Goal: Check status: Check status

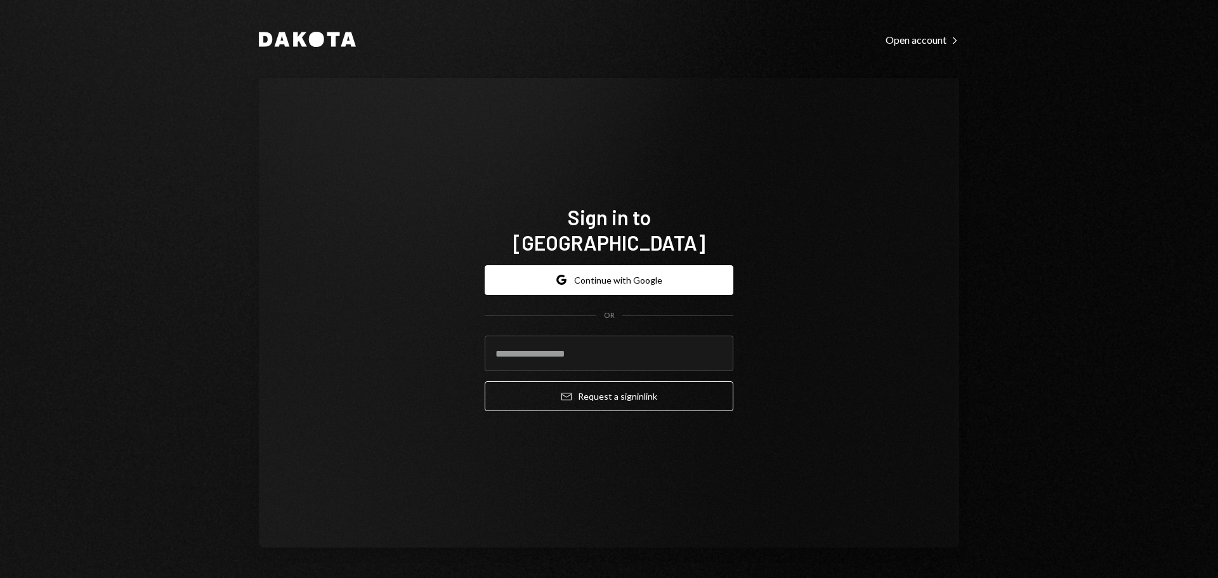
type input "**********"
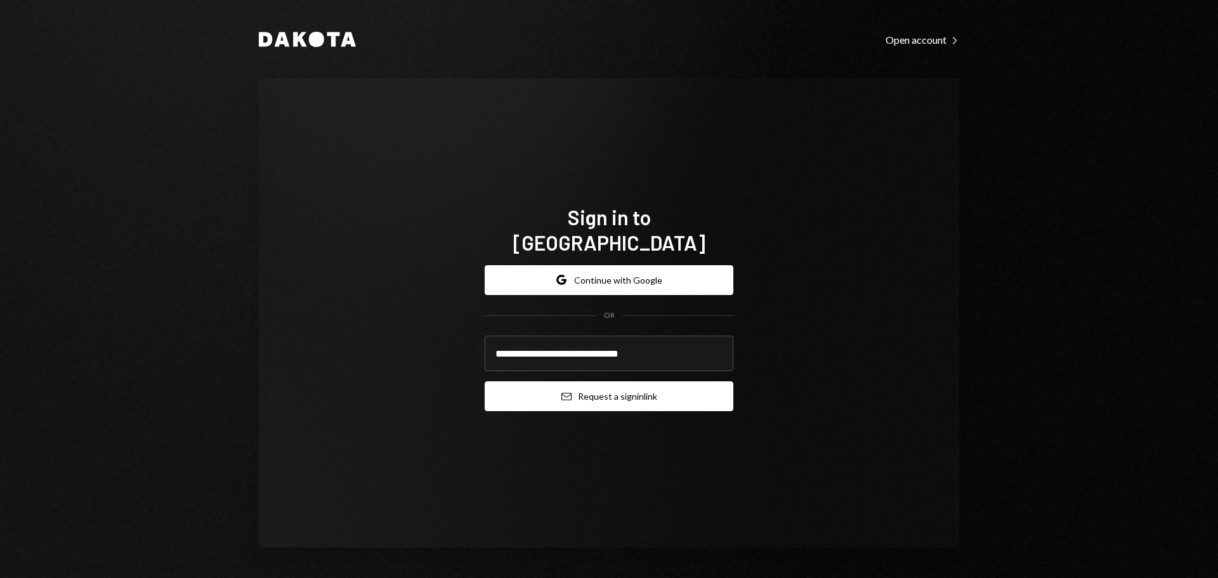
click at [585, 387] on button "Email Request a sign in link" at bounding box center [608, 396] width 249 height 30
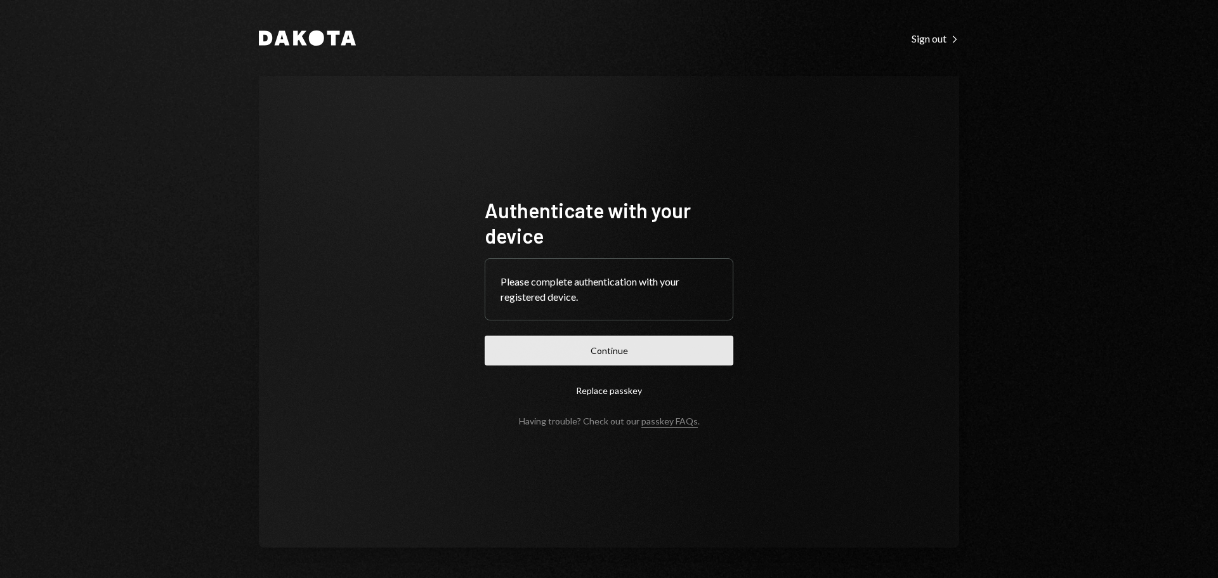
click at [648, 351] on button "Continue" at bounding box center [608, 350] width 249 height 30
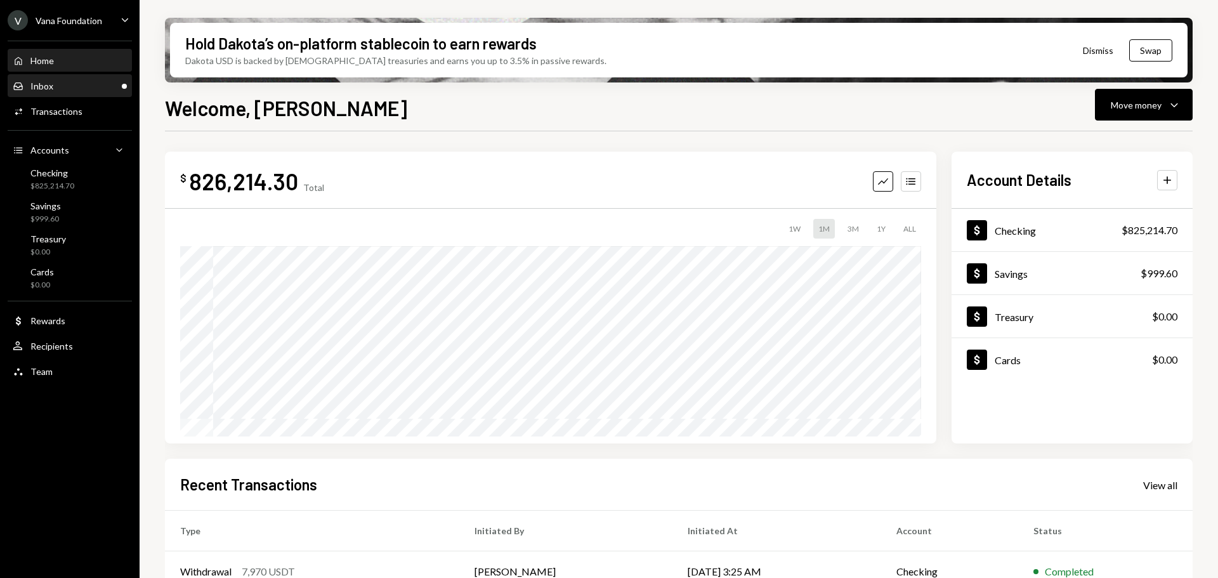
click at [62, 79] on div "Inbox Inbox" at bounding box center [70, 86] width 114 height 22
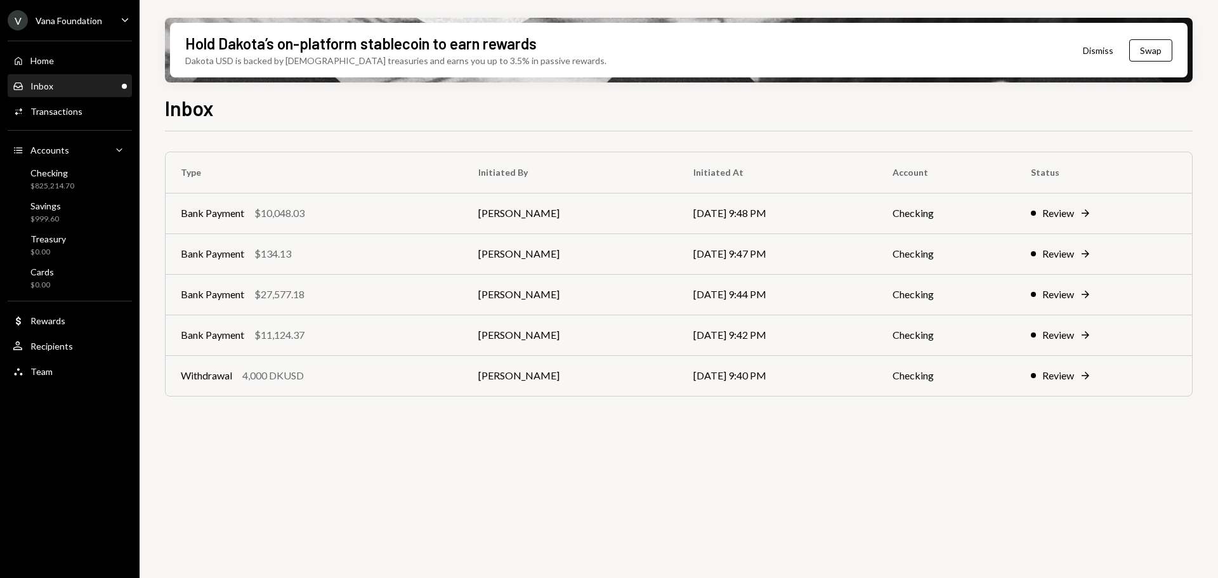
click at [70, 13] on div "V Vana Foundation" at bounding box center [55, 20] width 94 height 20
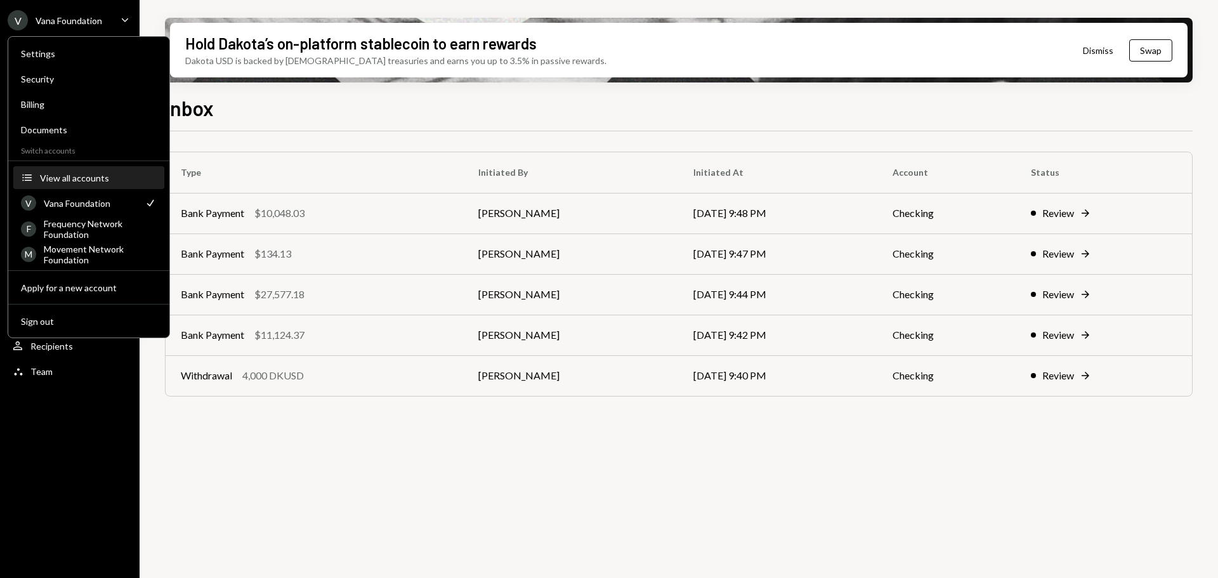
click at [83, 181] on div "View all accounts" at bounding box center [98, 177] width 117 height 11
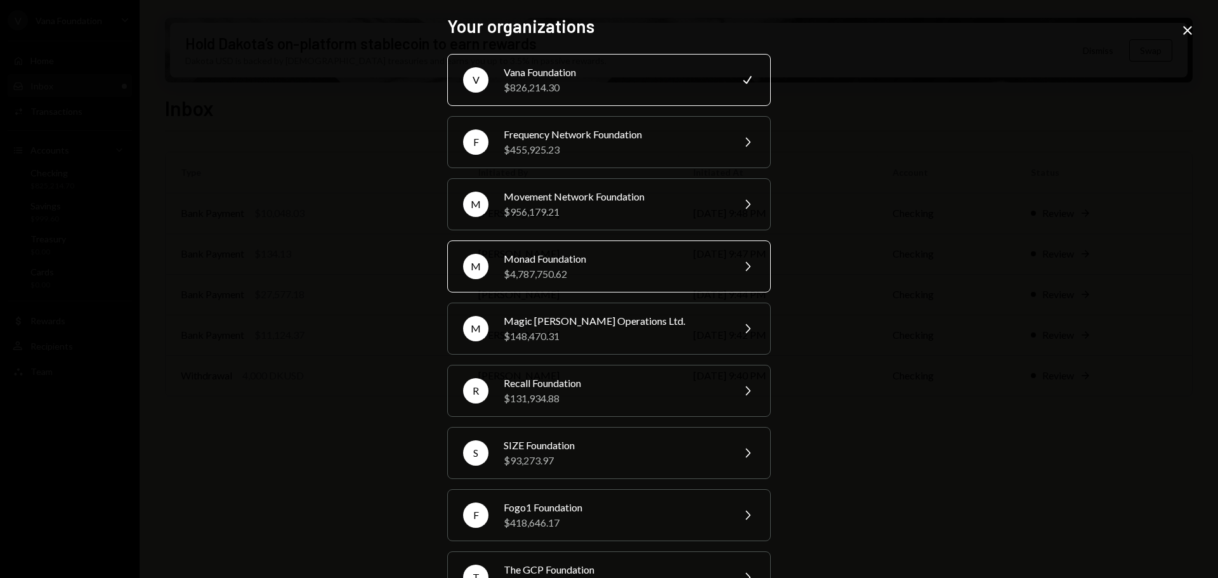
click at [588, 266] on div "$4,787,750.62" at bounding box center [613, 273] width 221 height 15
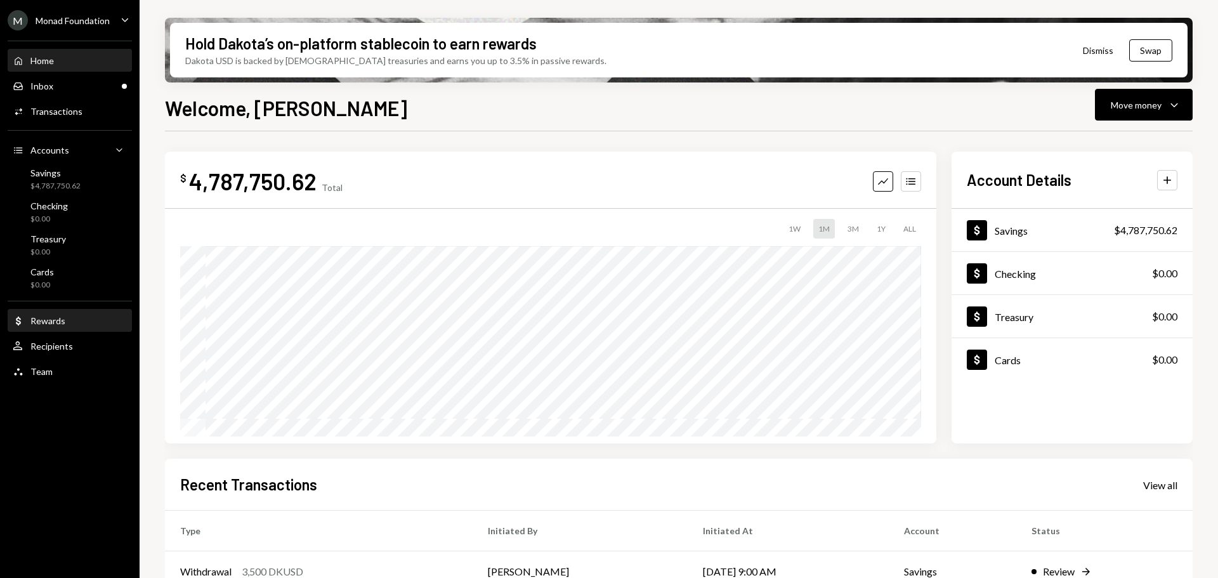
click at [53, 321] on div "Rewards" at bounding box center [47, 320] width 35 height 11
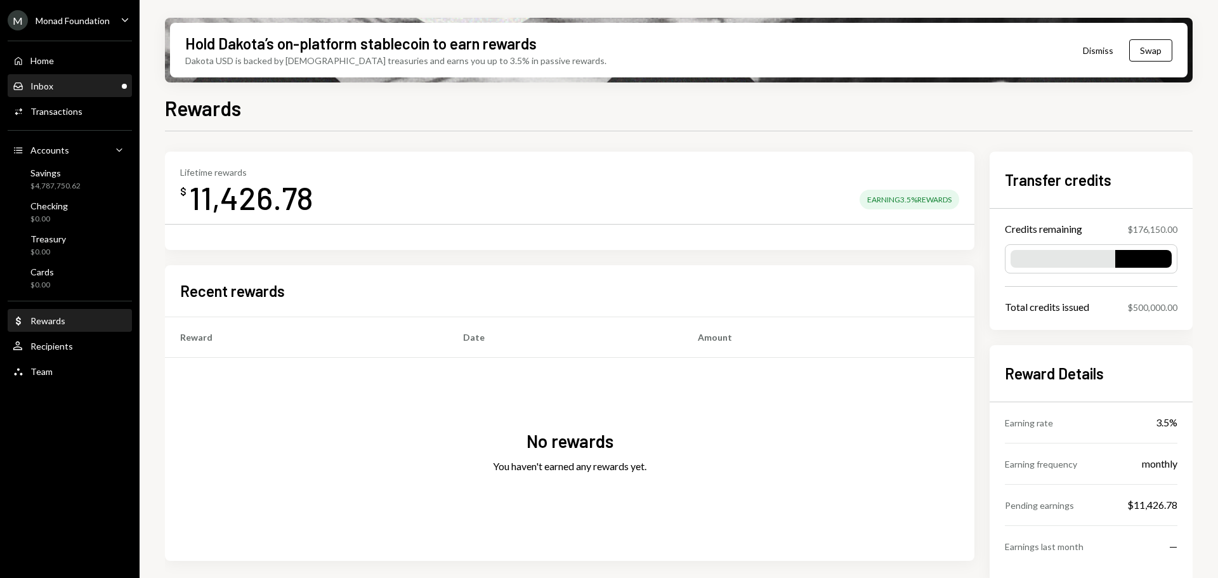
click at [65, 81] on div "Inbox Inbox" at bounding box center [70, 86] width 114 height 11
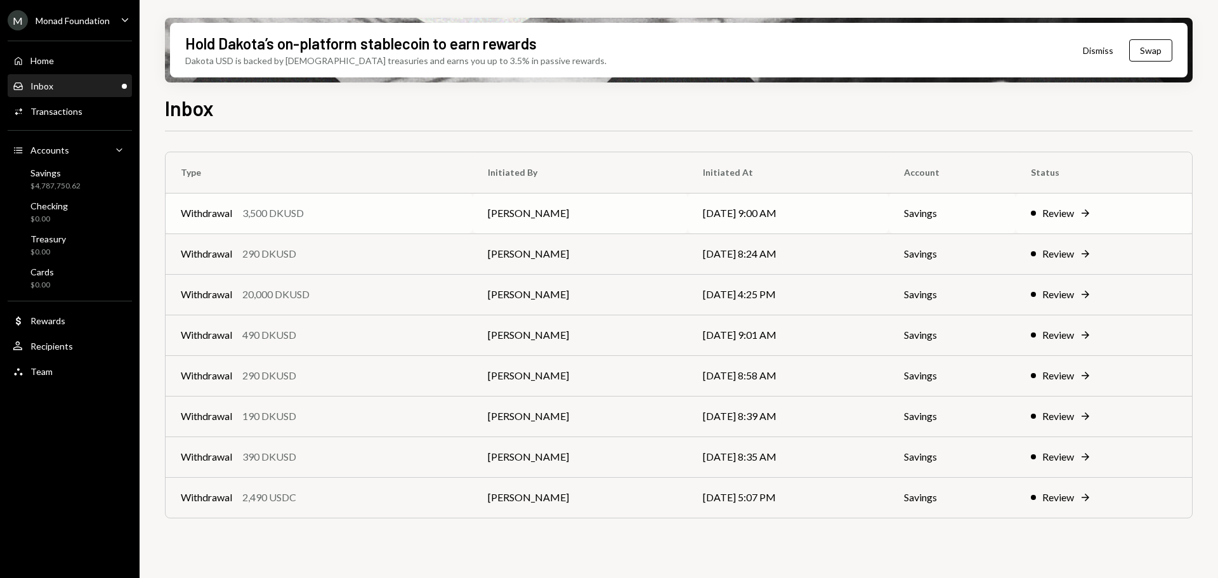
drag, startPoint x: 334, startPoint y: 222, endPoint x: 368, endPoint y: 231, distance: 36.0
click at [334, 222] on td "Withdrawal 3,500 DKUSD" at bounding box center [319, 213] width 307 height 41
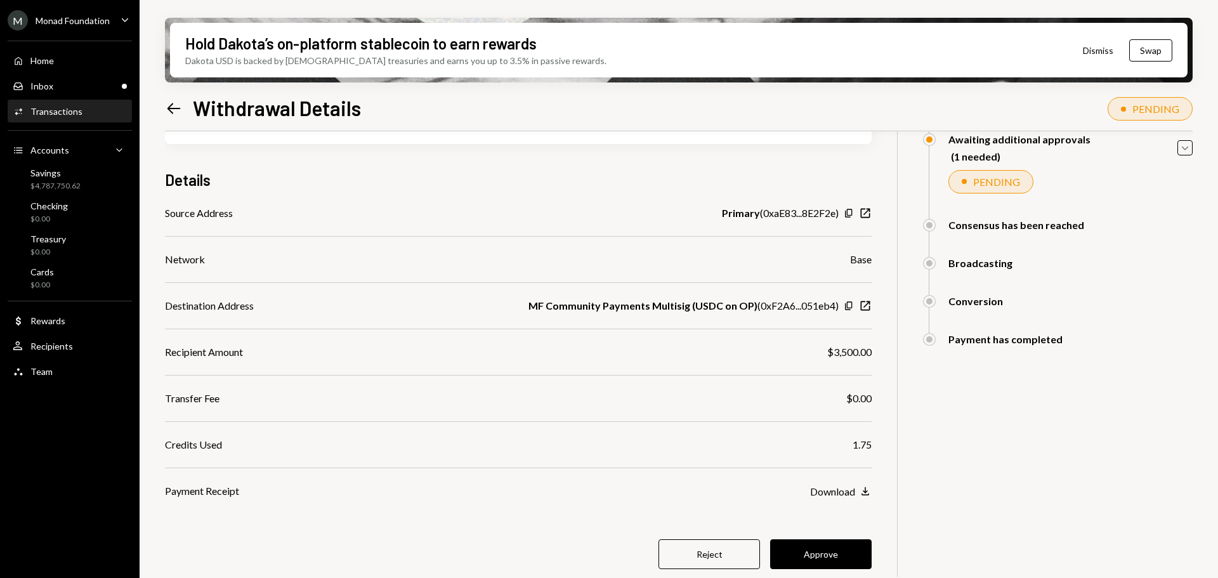
scroll to position [134, 0]
click at [802, 553] on button "Approve" at bounding box center [820, 552] width 101 height 30
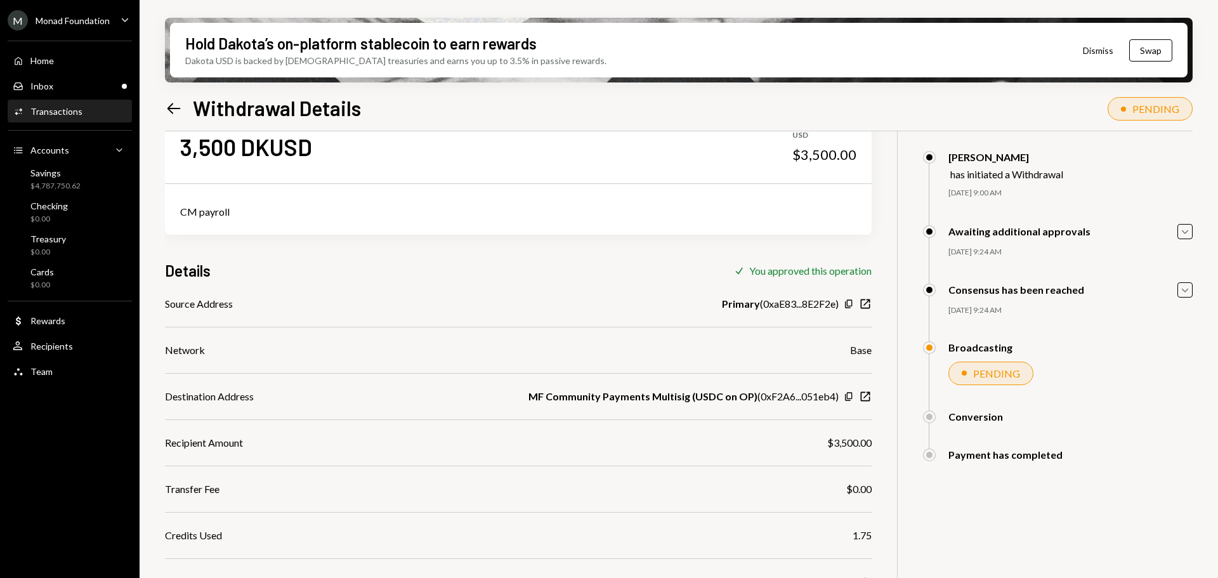
scroll to position [0, 0]
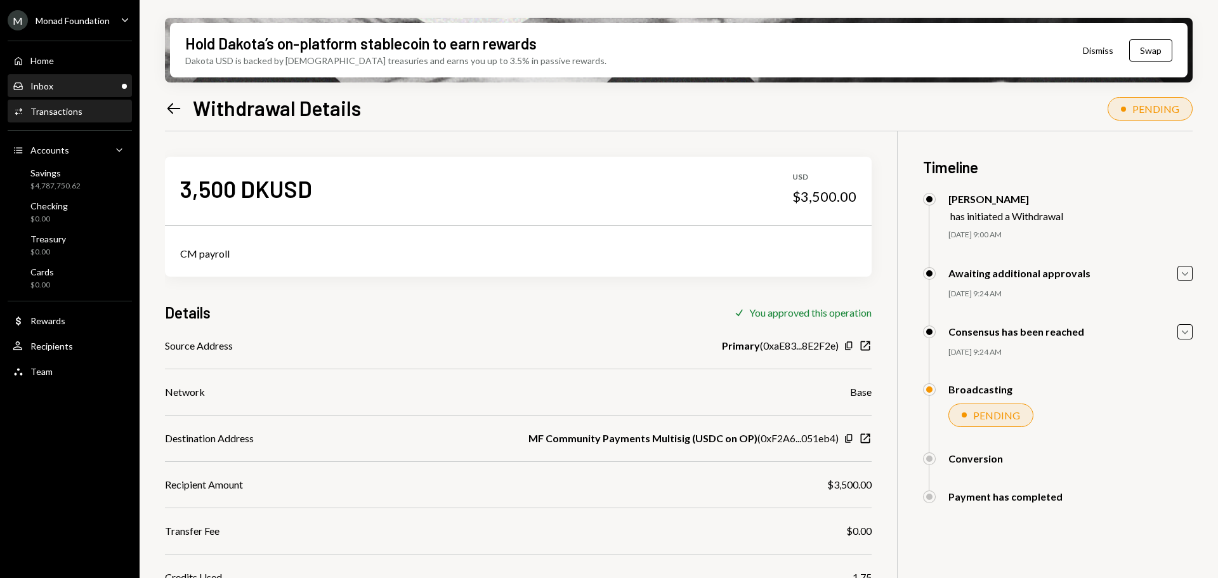
click at [72, 82] on div "Inbox Inbox" at bounding box center [70, 86] width 114 height 11
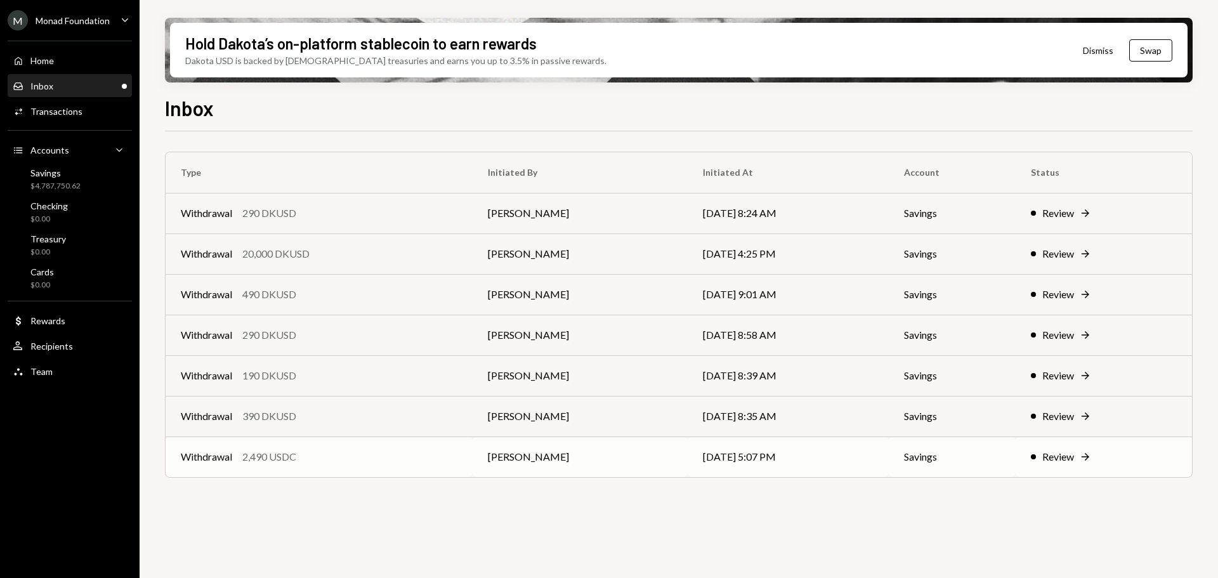
click at [319, 457] on div "Withdrawal 2,490 USDC" at bounding box center [319, 456] width 276 height 15
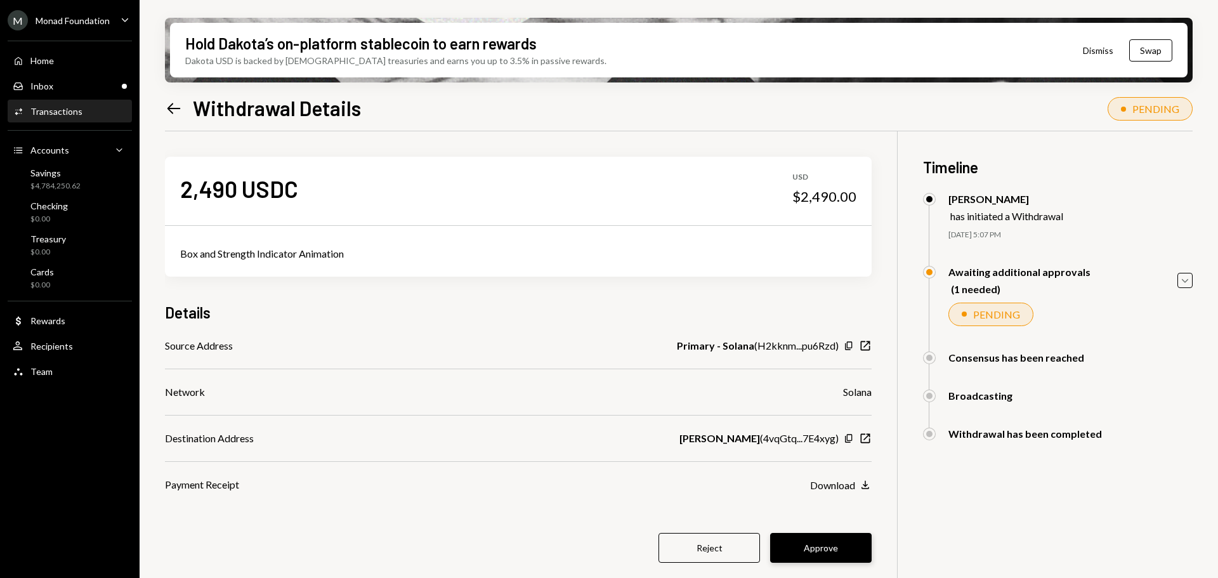
click at [801, 545] on button "Approve" at bounding box center [820, 548] width 101 height 30
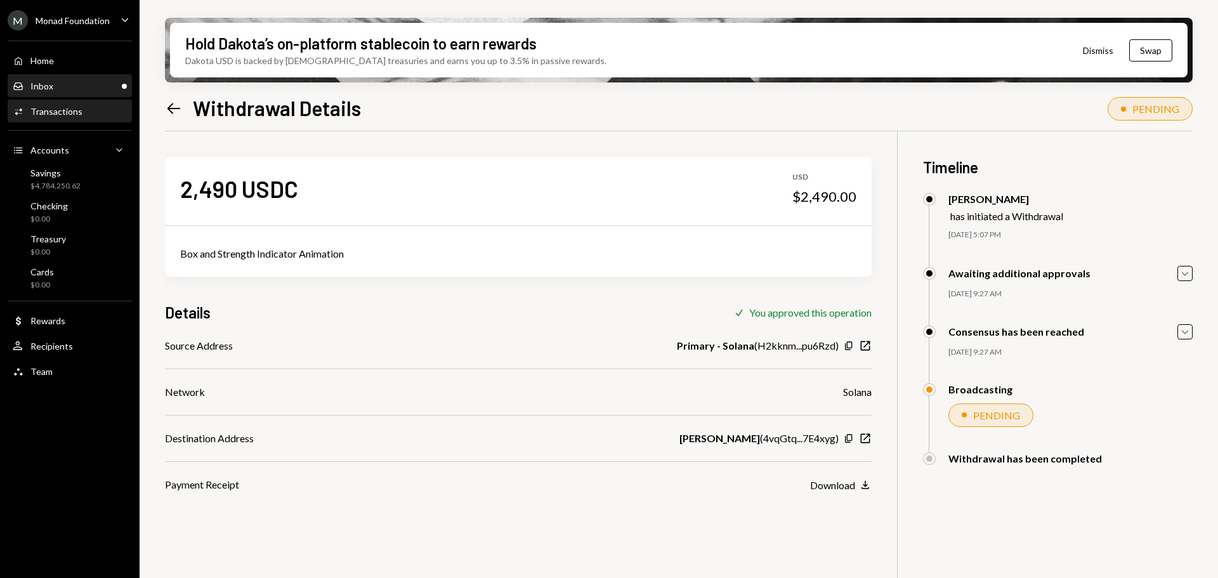
click at [65, 87] on div "Inbox Inbox" at bounding box center [70, 86] width 114 height 11
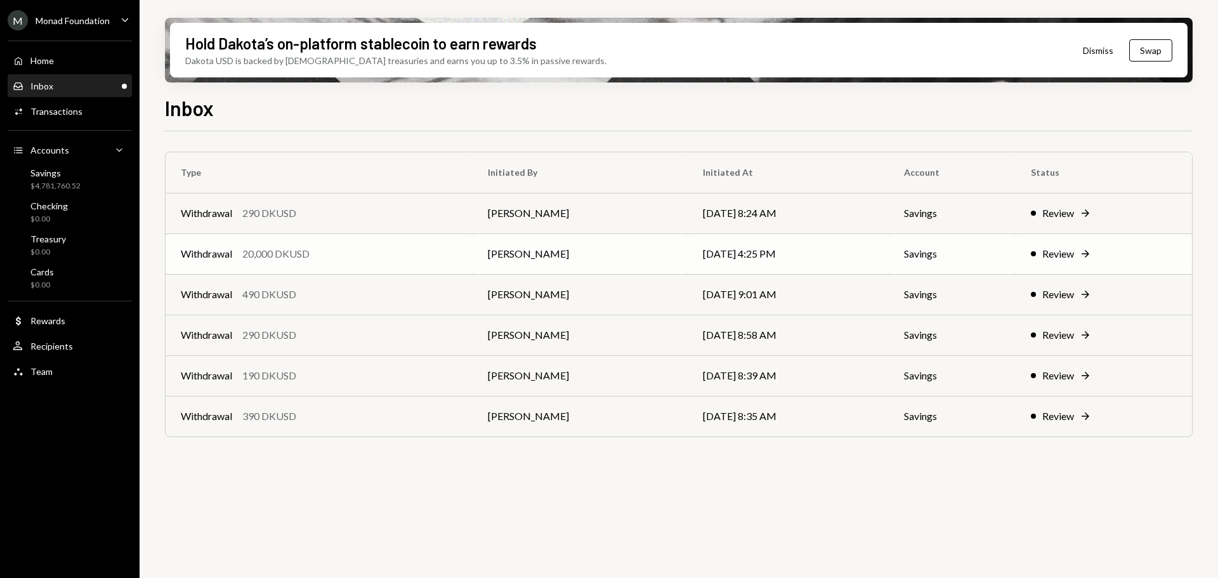
click at [327, 246] on div "Withdrawal 20,000 DKUSD" at bounding box center [319, 253] width 276 height 15
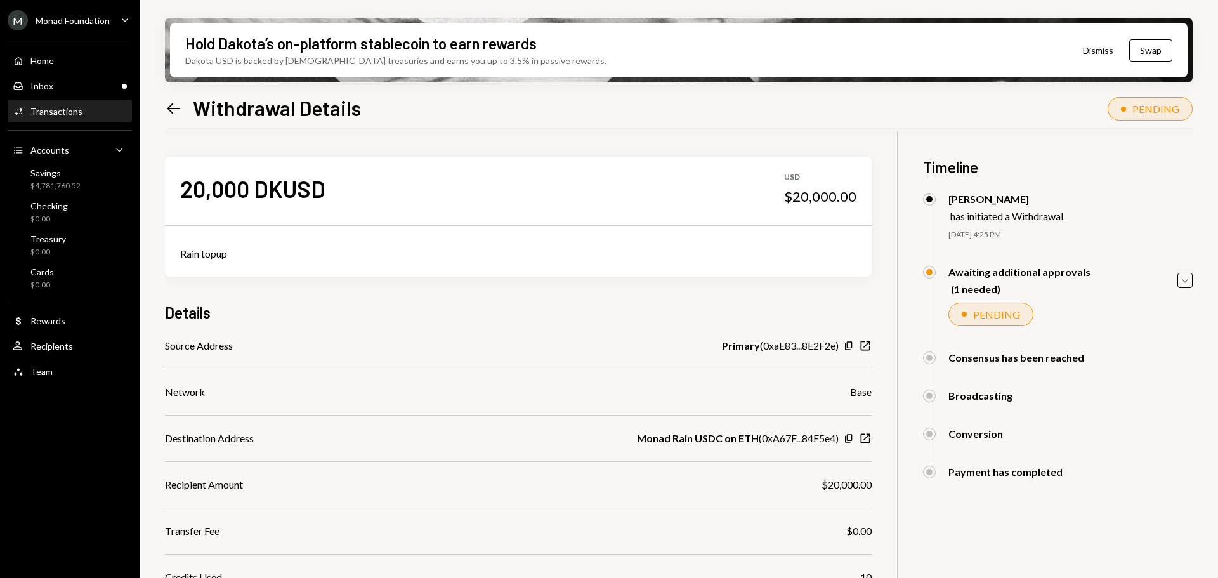
scroll to position [134, 0]
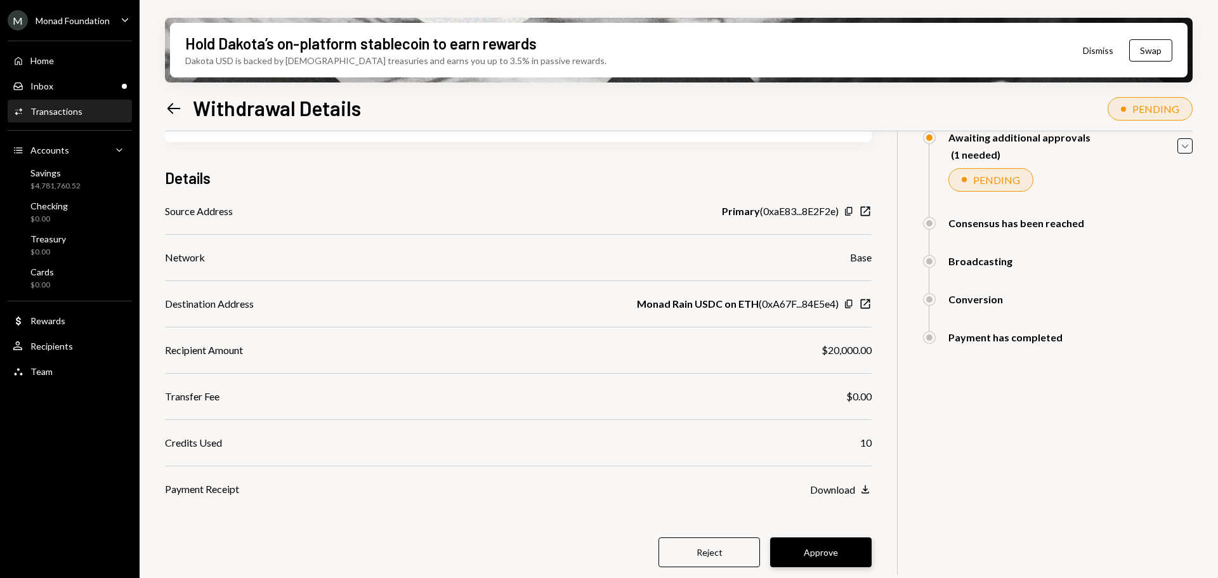
click at [821, 549] on button "Approve" at bounding box center [820, 552] width 101 height 30
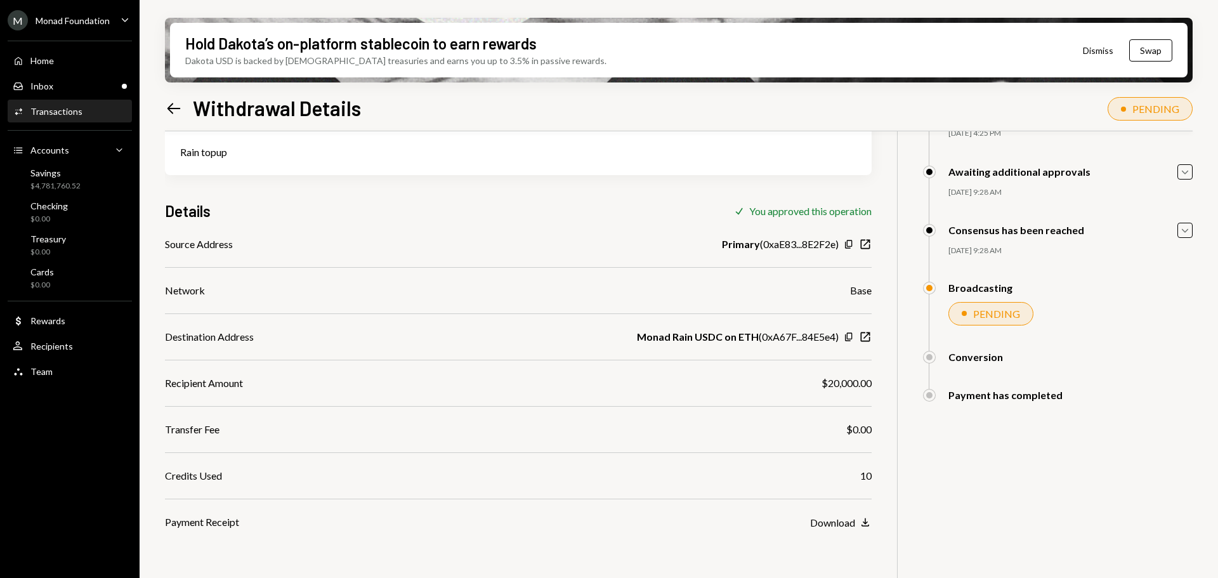
scroll to position [101, 0]
click at [53, 88] on div "Inbox Inbox" at bounding box center [70, 86] width 114 height 11
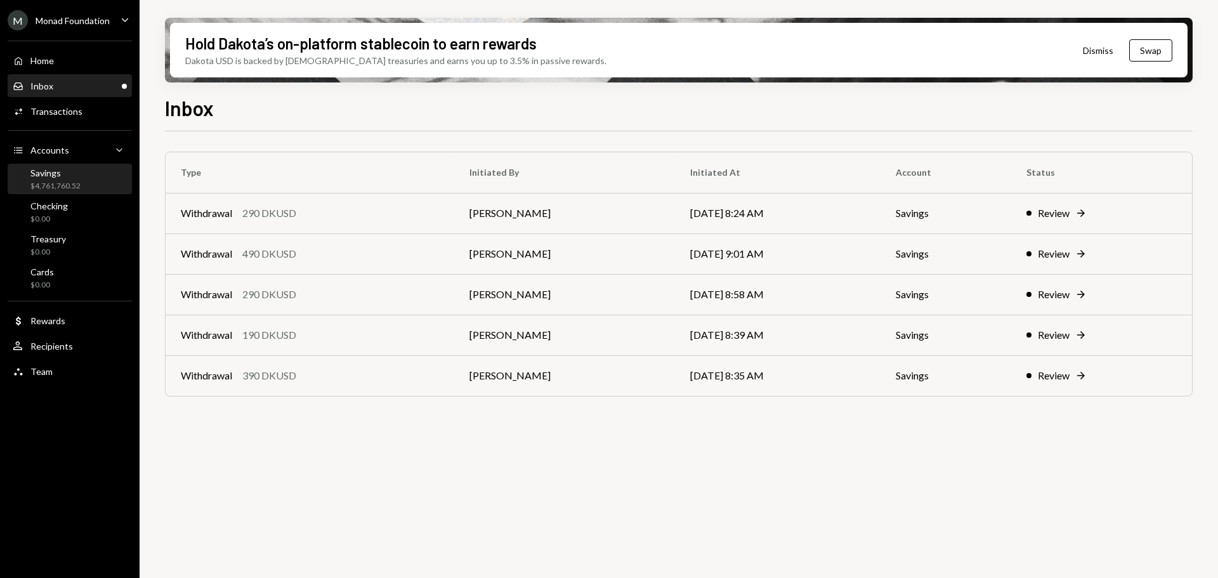
click at [63, 169] on div "Savings" at bounding box center [55, 172] width 50 height 11
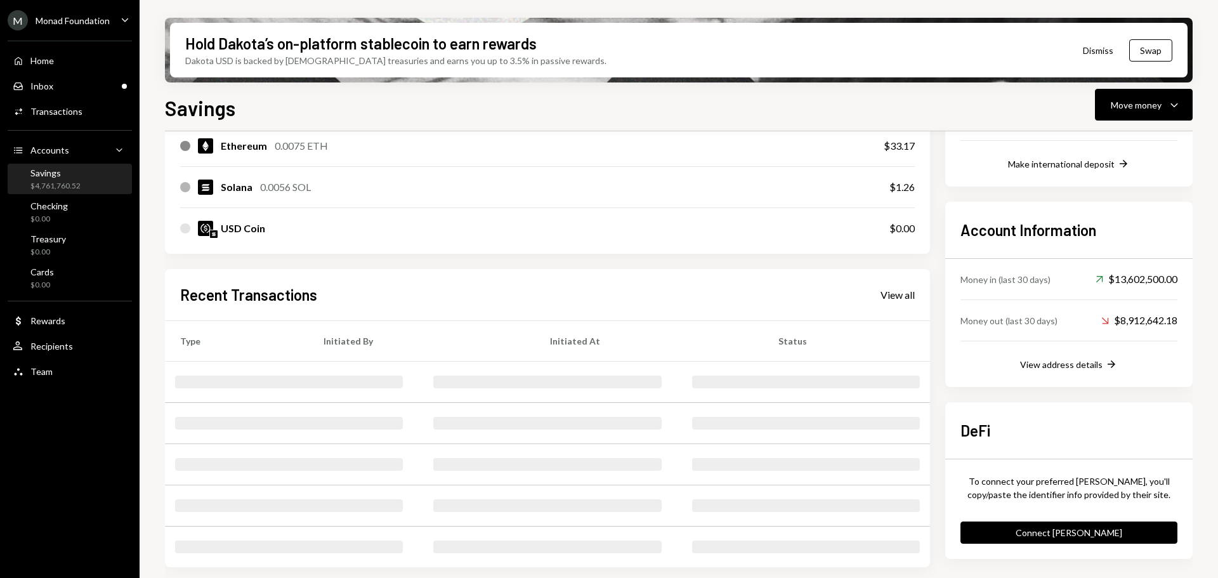
scroll to position [289, 0]
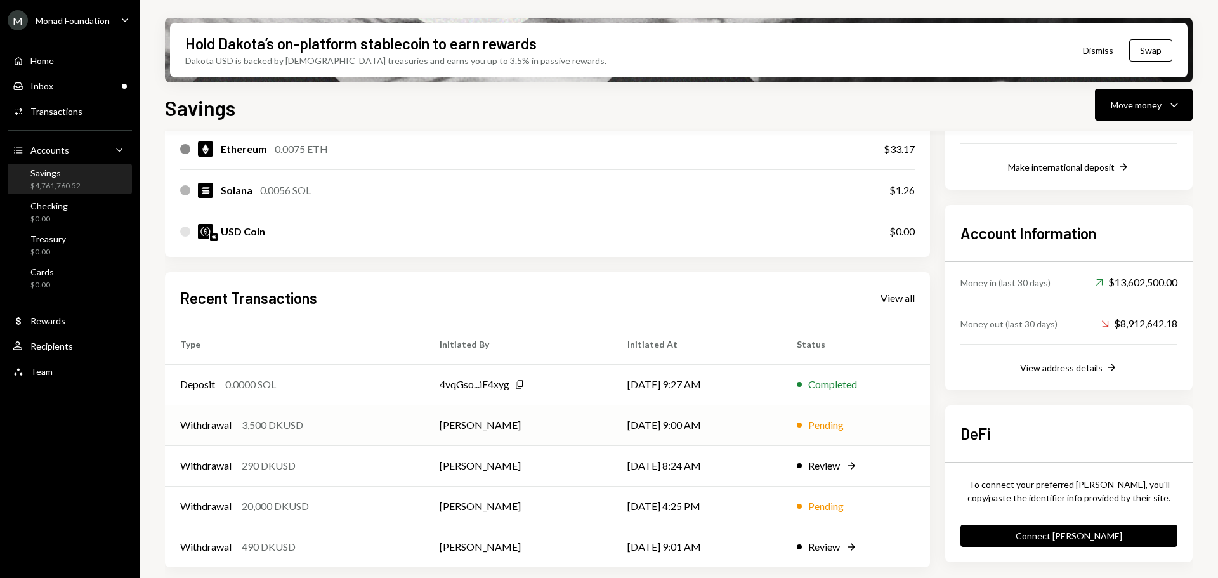
click at [351, 419] on div "Withdrawal 3,500 DKUSD" at bounding box center [294, 424] width 229 height 15
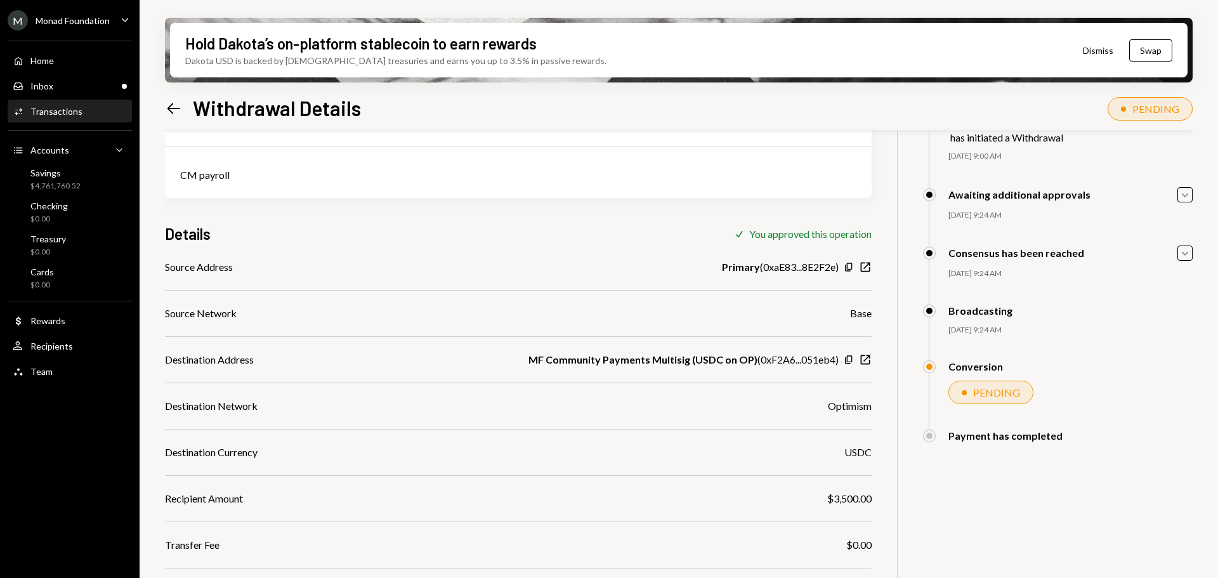
scroll to position [162, 0]
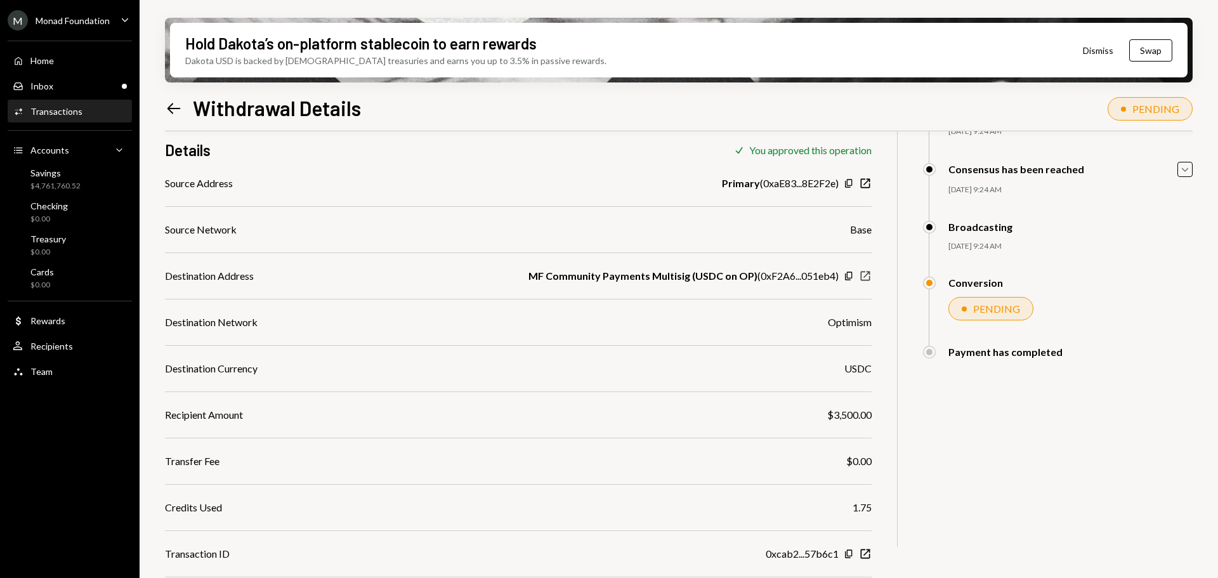
click at [866, 281] on icon "New Window" at bounding box center [865, 276] width 13 height 13
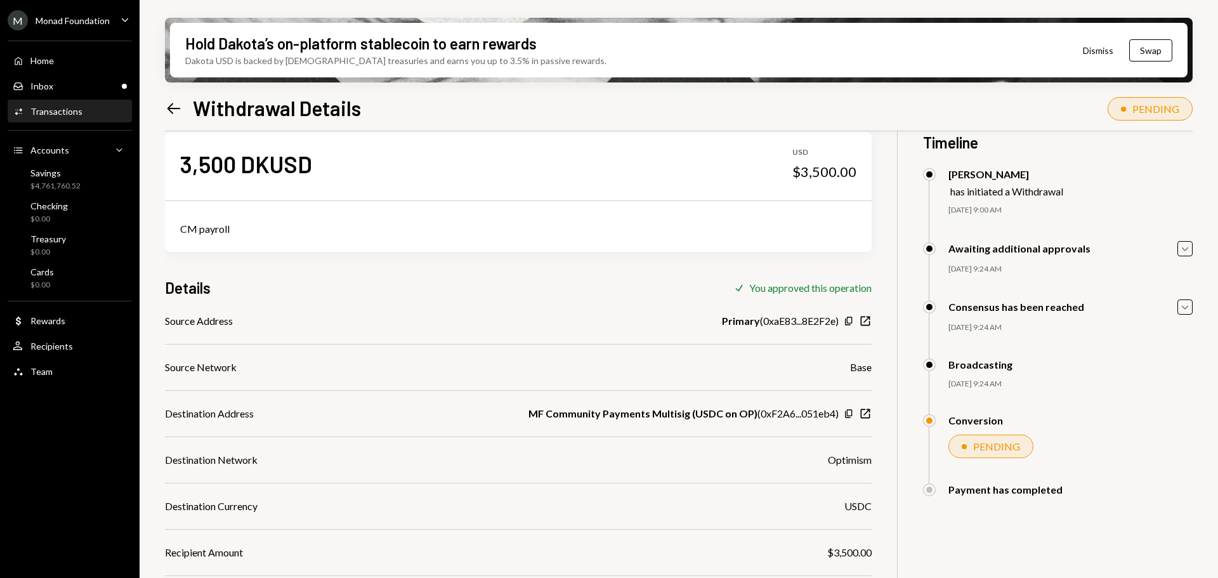
scroll to position [0, 0]
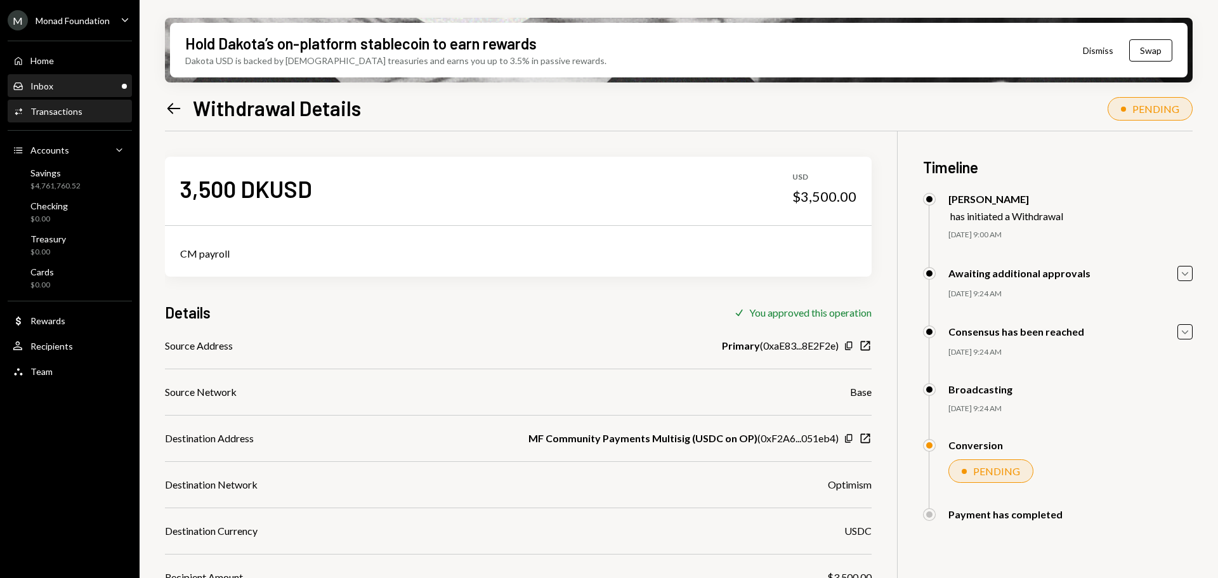
click at [51, 89] on div "Inbox" at bounding box center [41, 86] width 23 height 11
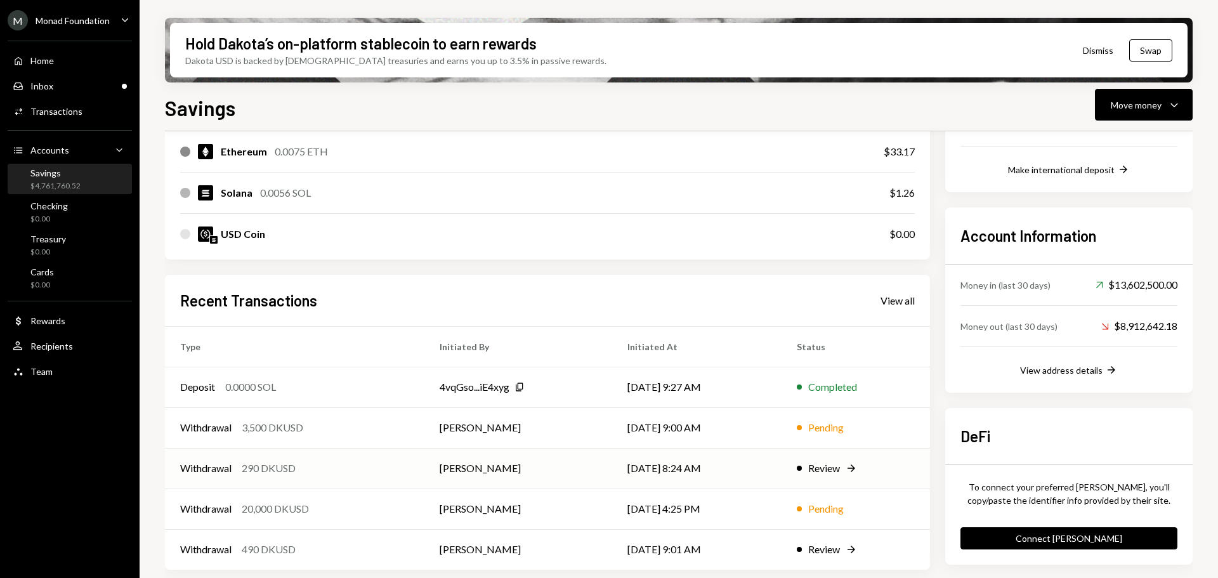
scroll to position [289, 0]
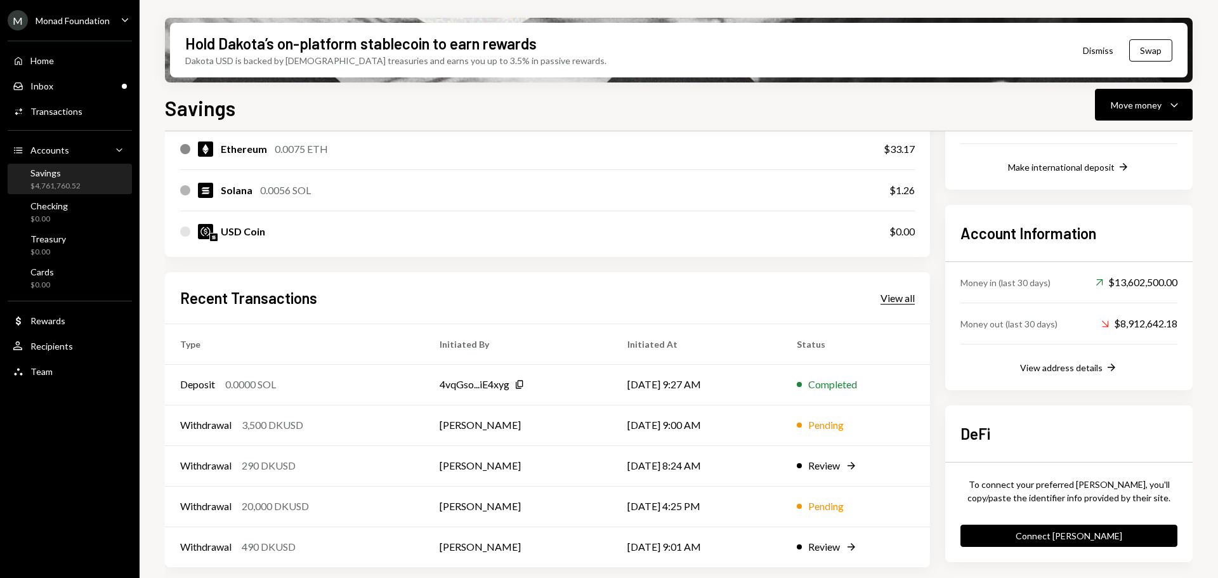
click at [889, 302] on div "View all" at bounding box center [897, 298] width 34 height 13
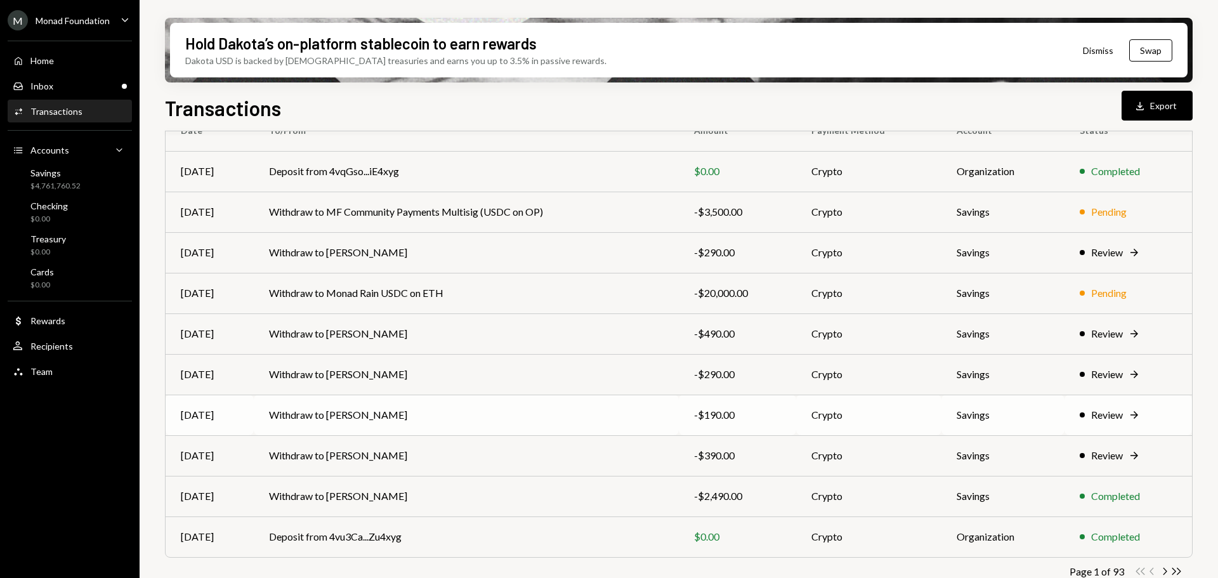
scroll to position [145, 0]
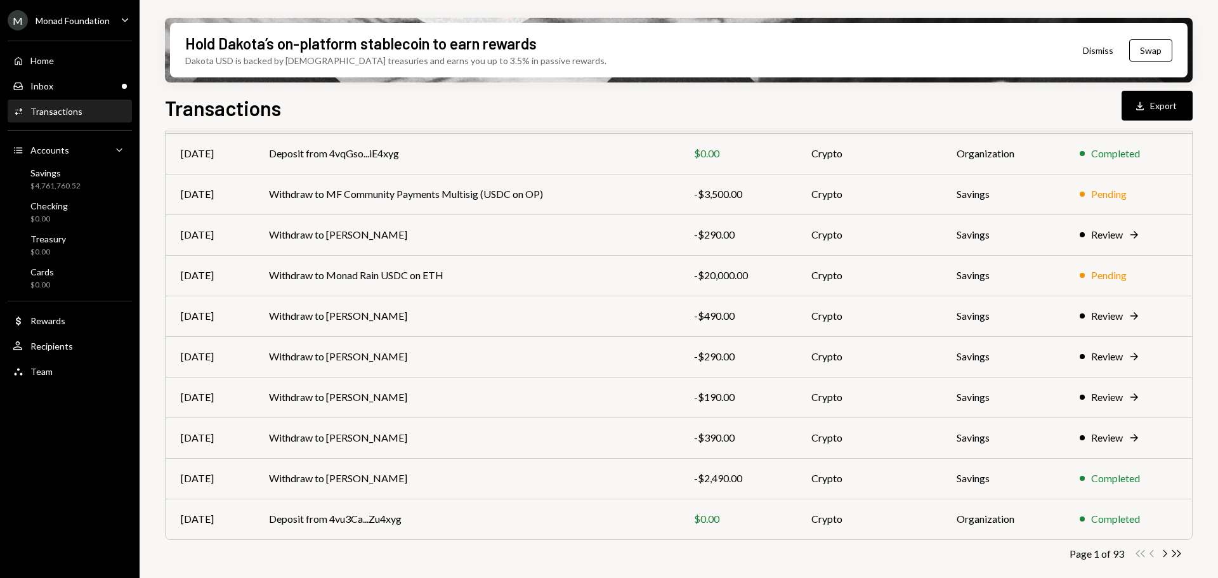
drag, startPoint x: 446, startPoint y: 478, endPoint x: 457, endPoint y: 478, distance: 10.8
click at [446, 479] on td "Withdraw to AGIL PRAKOSO" at bounding box center [466, 478] width 425 height 41
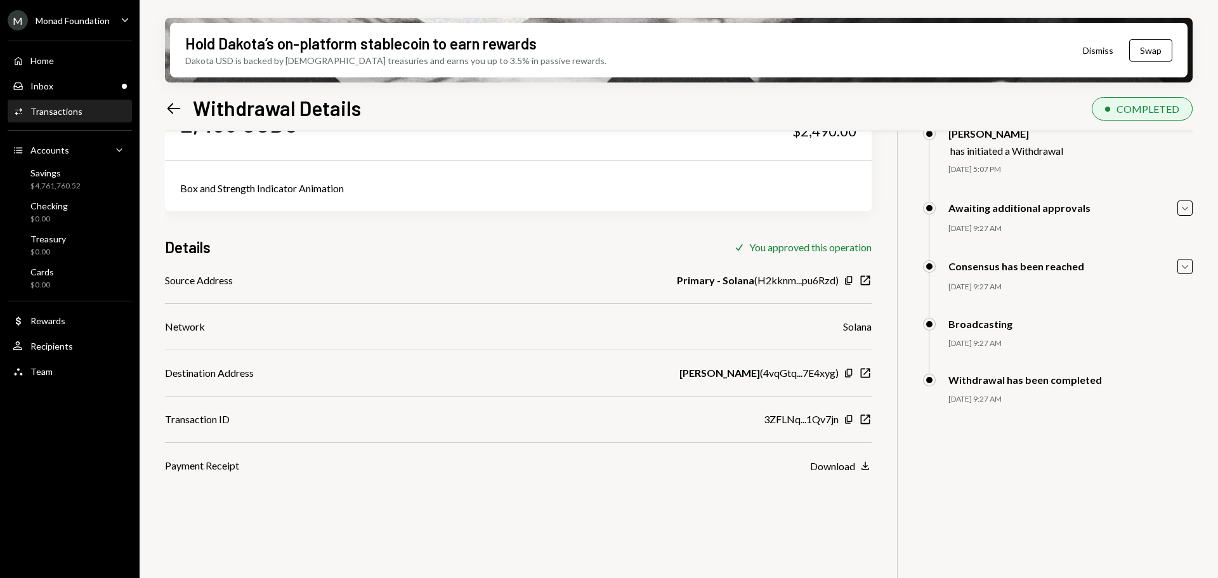
scroll to position [101, 0]
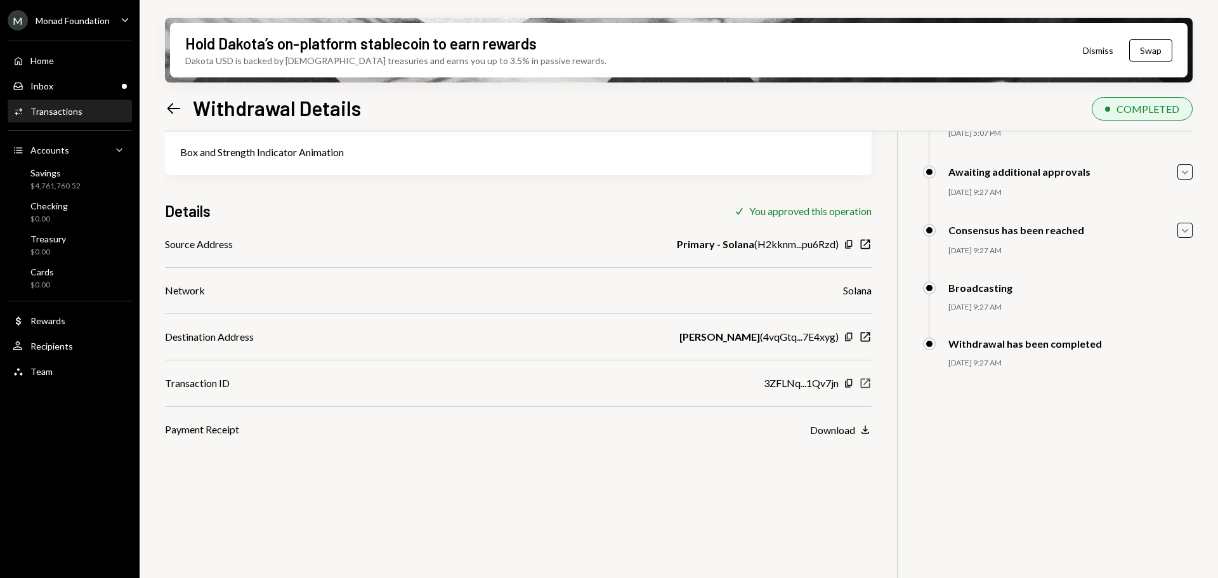
click at [866, 386] on icon "New Window" at bounding box center [865, 383] width 13 height 13
click at [846, 335] on icon "Copy" at bounding box center [848, 337] width 10 height 10
click at [55, 89] on div "Inbox Inbox" at bounding box center [70, 86] width 114 height 11
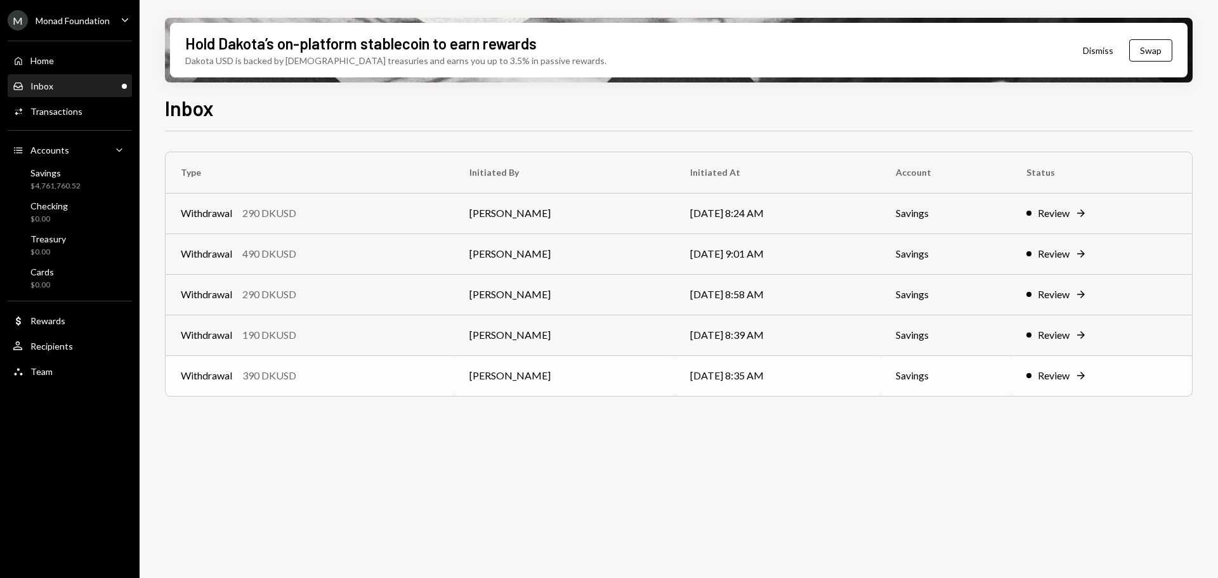
click at [346, 373] on div "Withdrawal 390 DKUSD" at bounding box center [310, 375] width 258 height 15
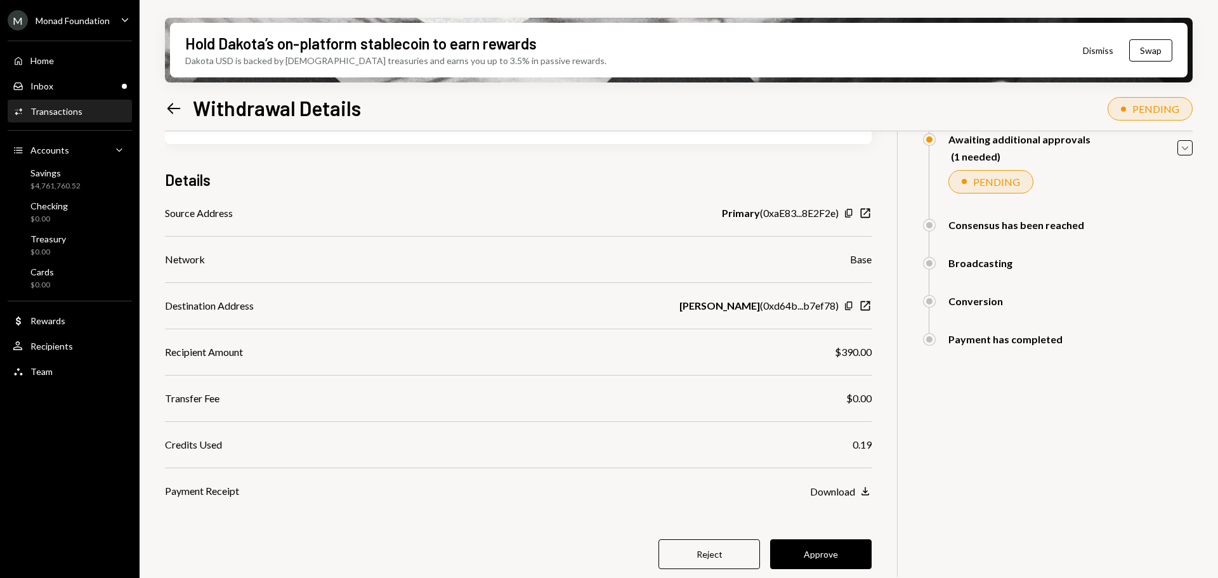
scroll to position [134, 0]
click at [816, 548] on button "Approve" at bounding box center [820, 552] width 101 height 30
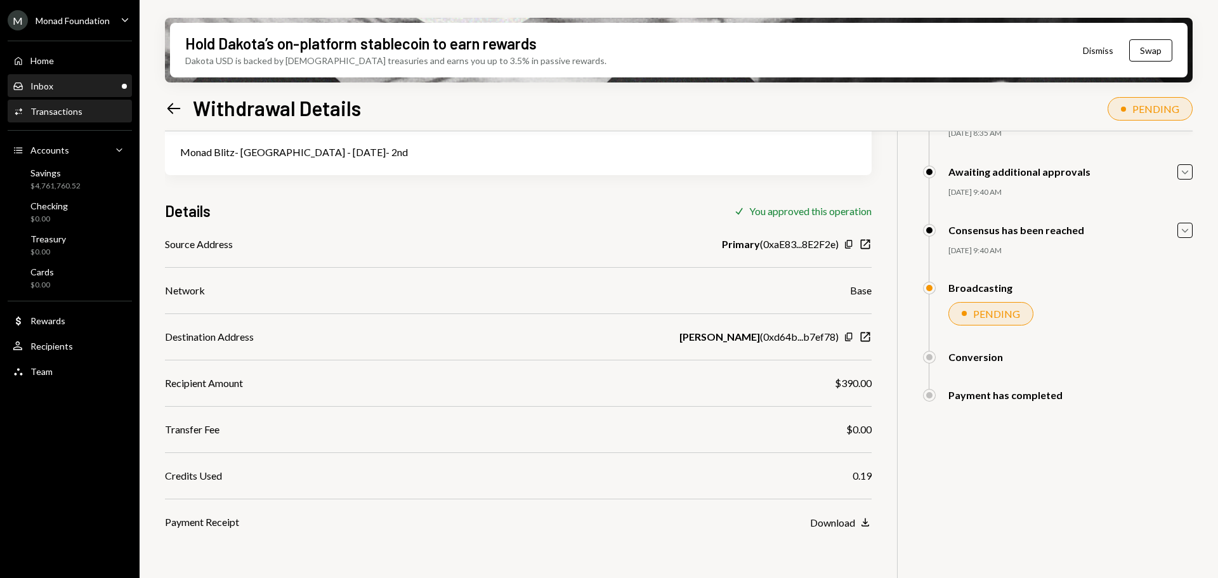
click at [38, 76] on div "Inbox Inbox" at bounding box center [70, 86] width 114 height 22
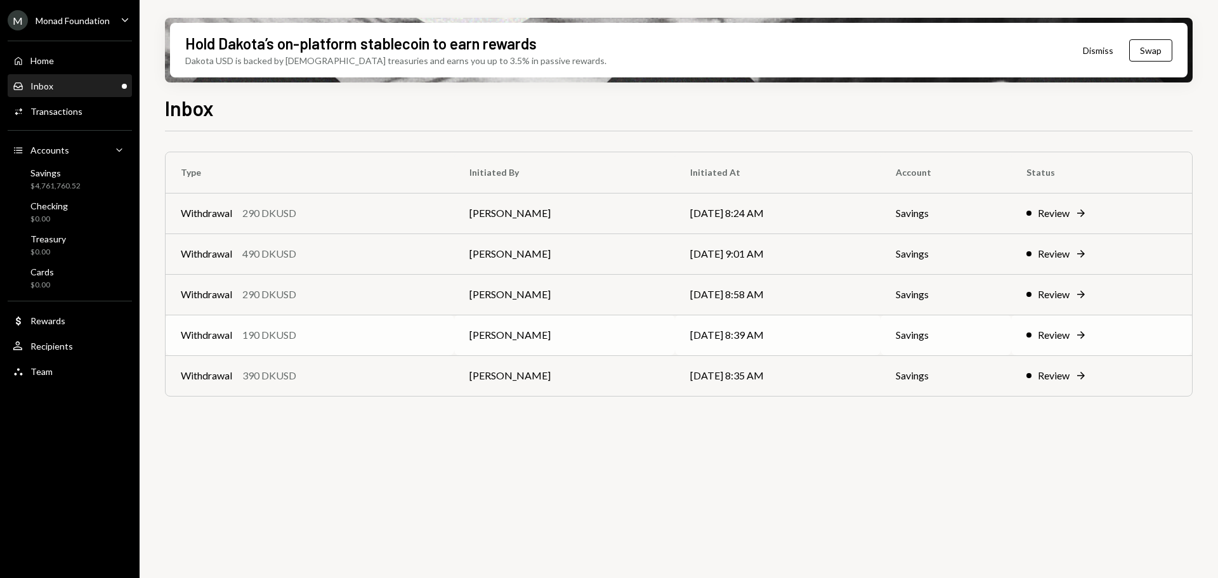
click at [363, 337] on div "Withdrawal 190 DKUSD" at bounding box center [310, 334] width 258 height 15
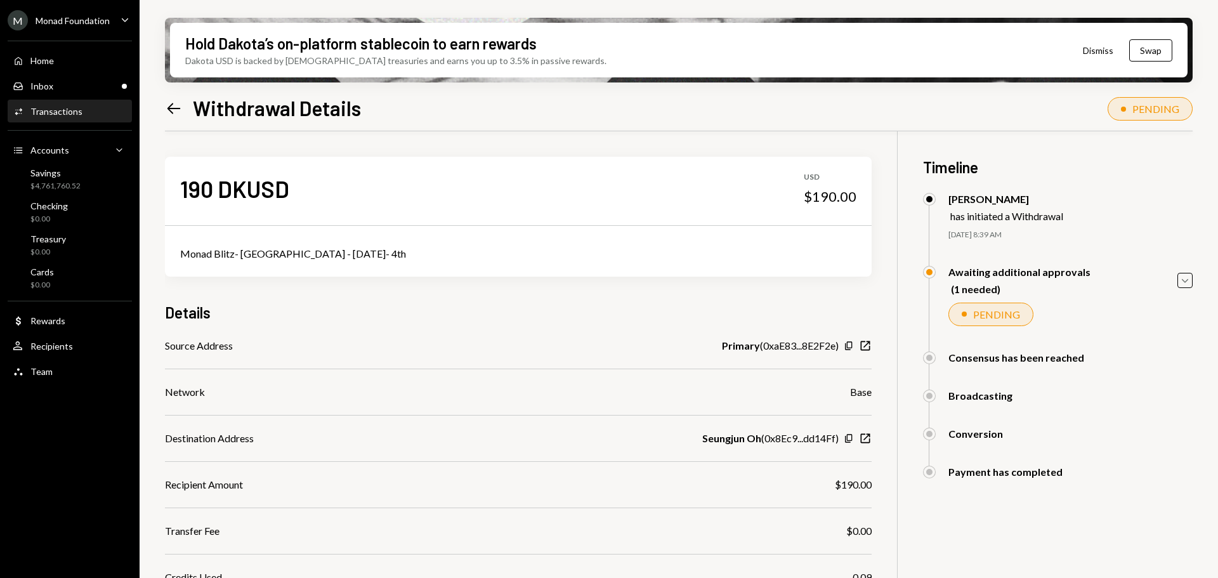
scroll to position [134, 0]
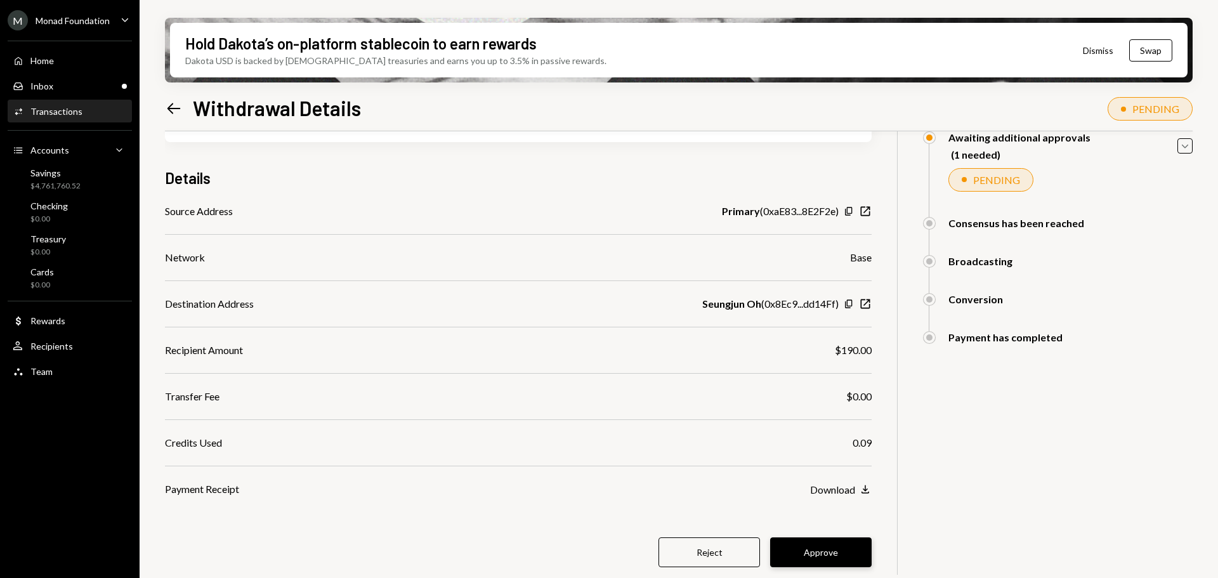
click at [810, 555] on button "Approve" at bounding box center [820, 552] width 101 height 30
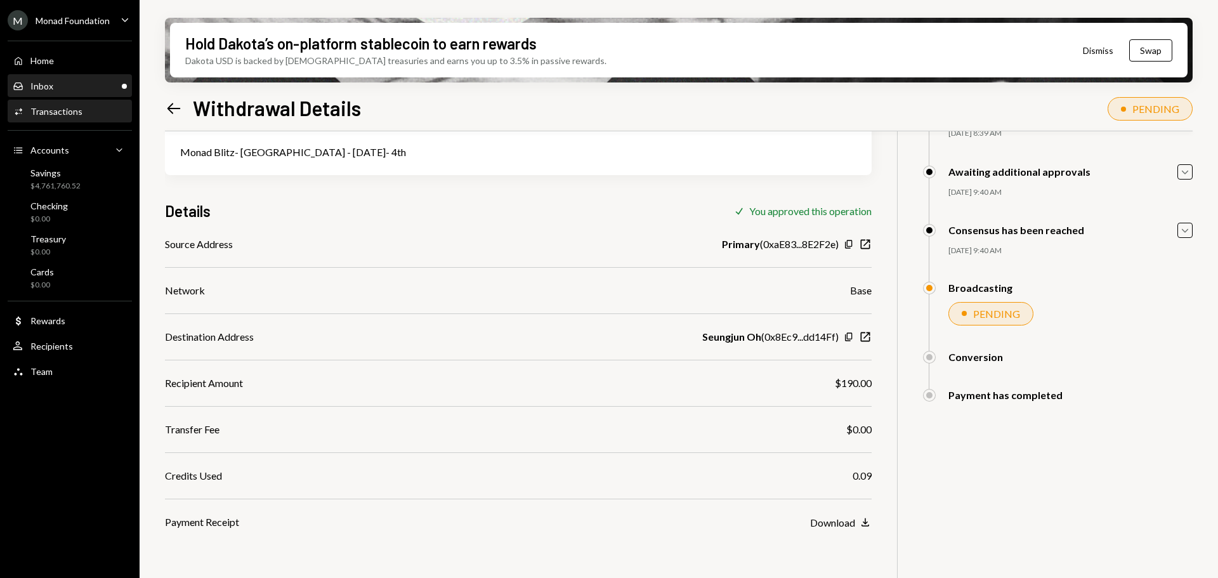
click at [60, 84] on div "Inbox Inbox" at bounding box center [70, 86] width 114 height 11
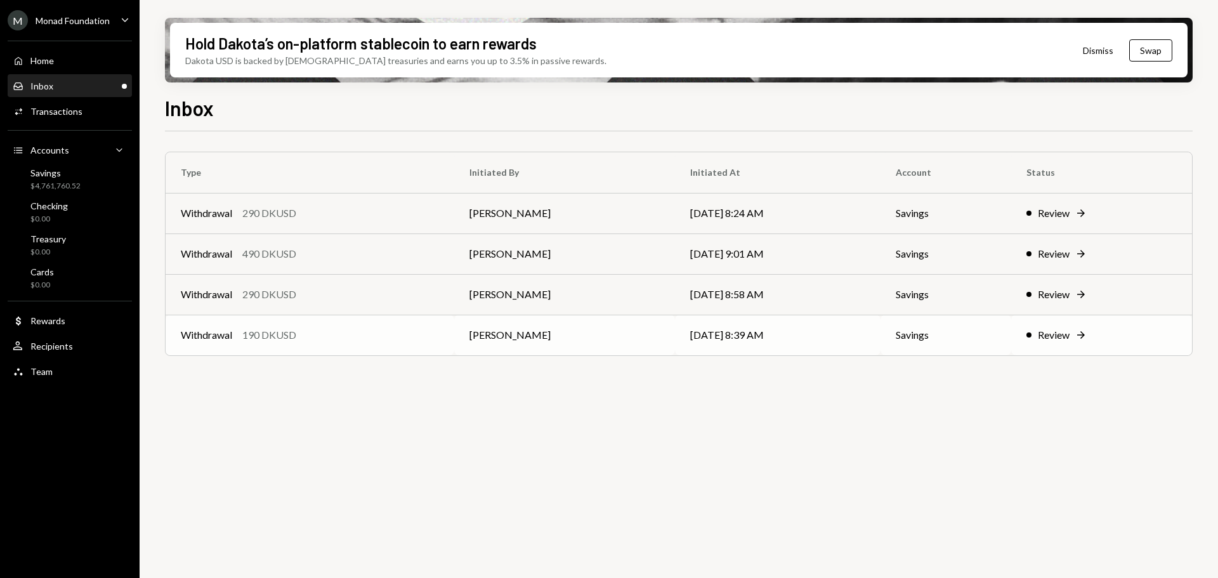
click at [332, 335] on div "Withdrawal 190 DKUSD" at bounding box center [310, 334] width 258 height 15
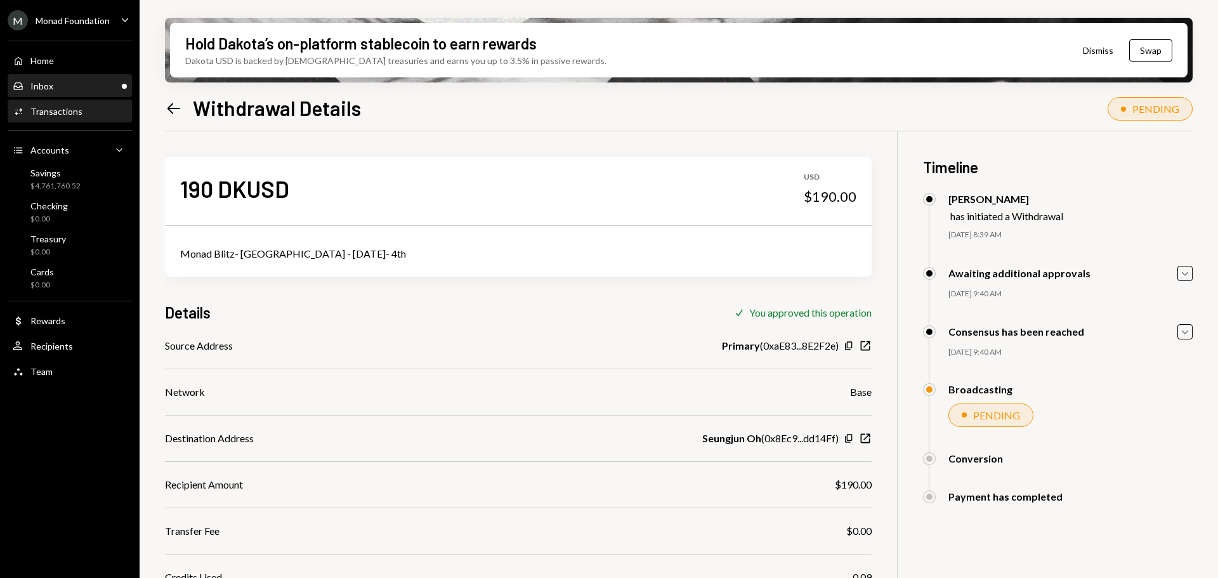
click at [103, 82] on div "Inbox Inbox" at bounding box center [70, 86] width 114 height 11
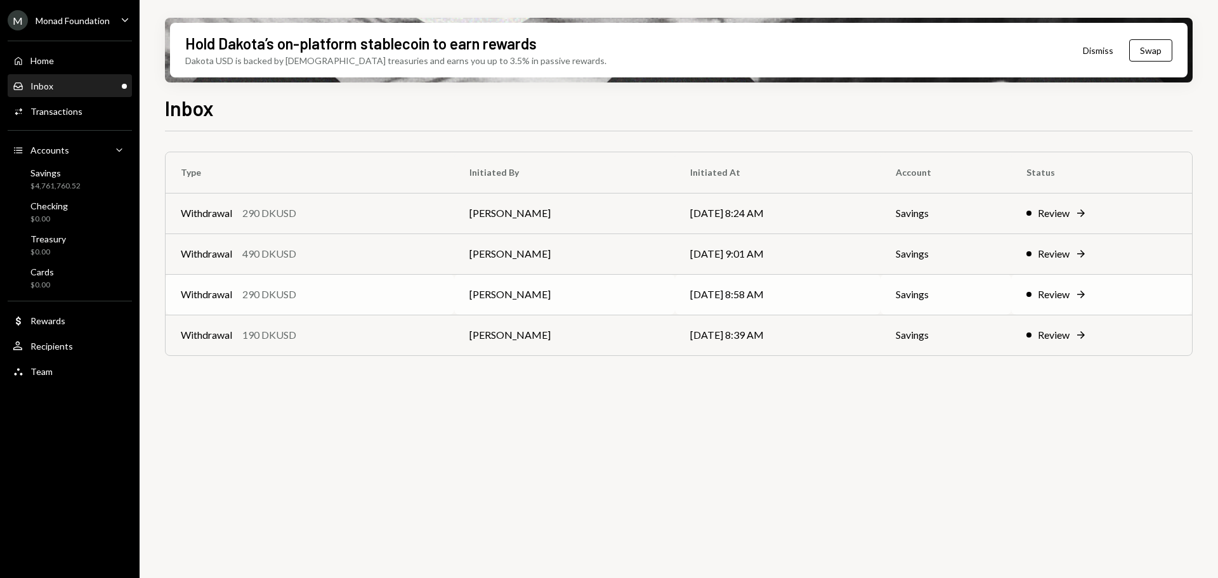
click at [306, 291] on div "Withdrawal 290 DKUSD" at bounding box center [310, 294] width 258 height 15
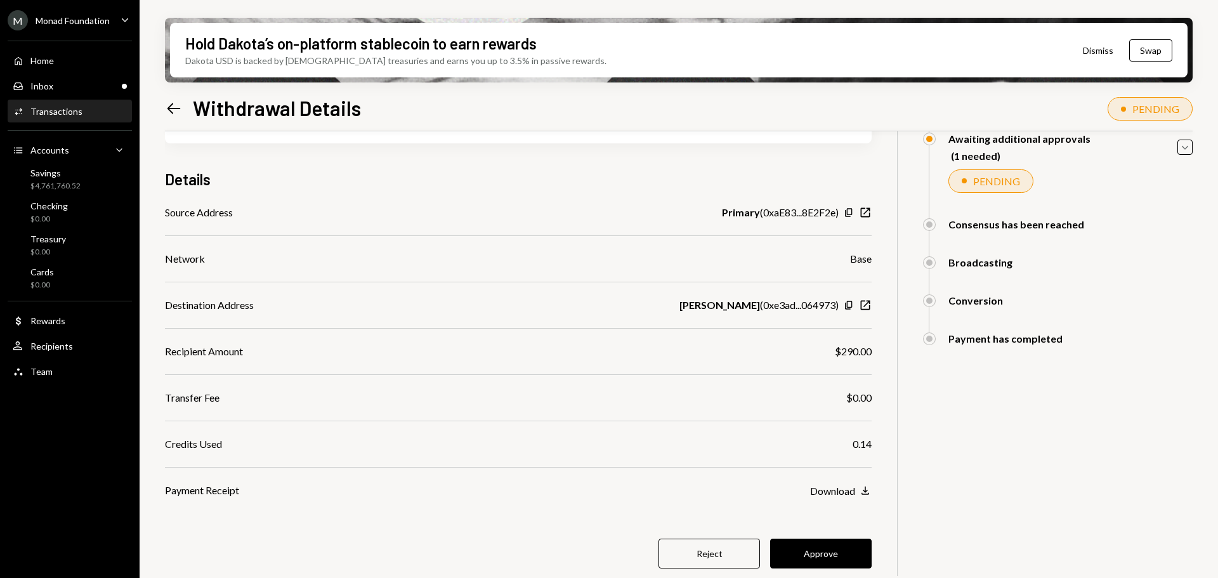
scroll to position [134, 0]
drag, startPoint x: 805, startPoint y: 547, endPoint x: 772, endPoint y: 457, distance: 95.5
click at [805, 547] on button "Approve" at bounding box center [820, 552] width 101 height 30
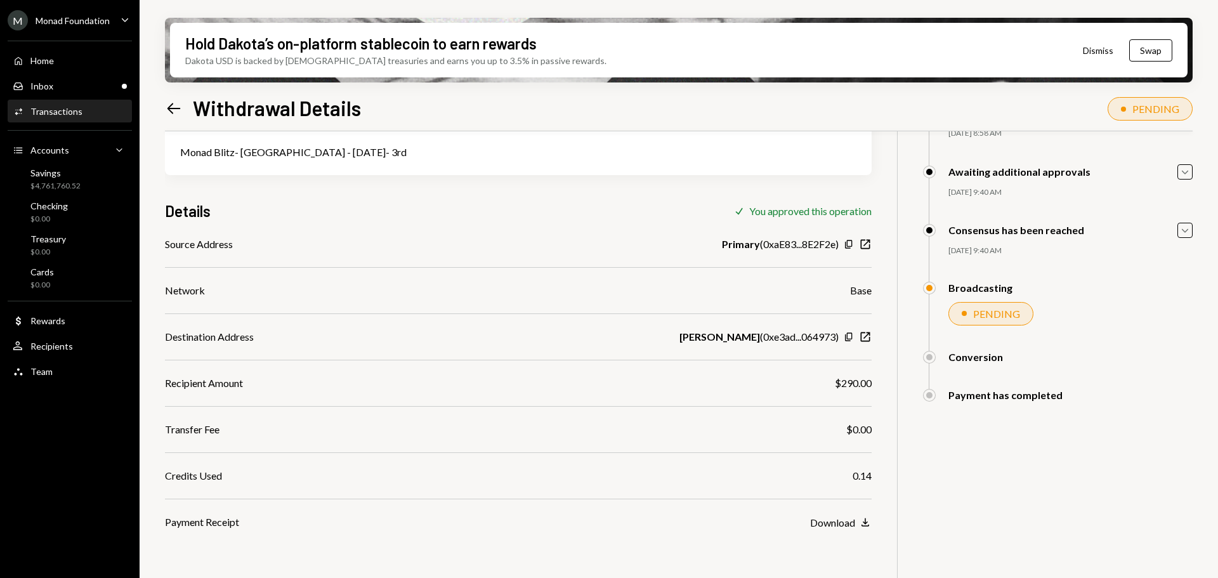
scroll to position [101, 0]
click at [96, 89] on div "Inbox Inbox" at bounding box center [70, 86] width 114 height 11
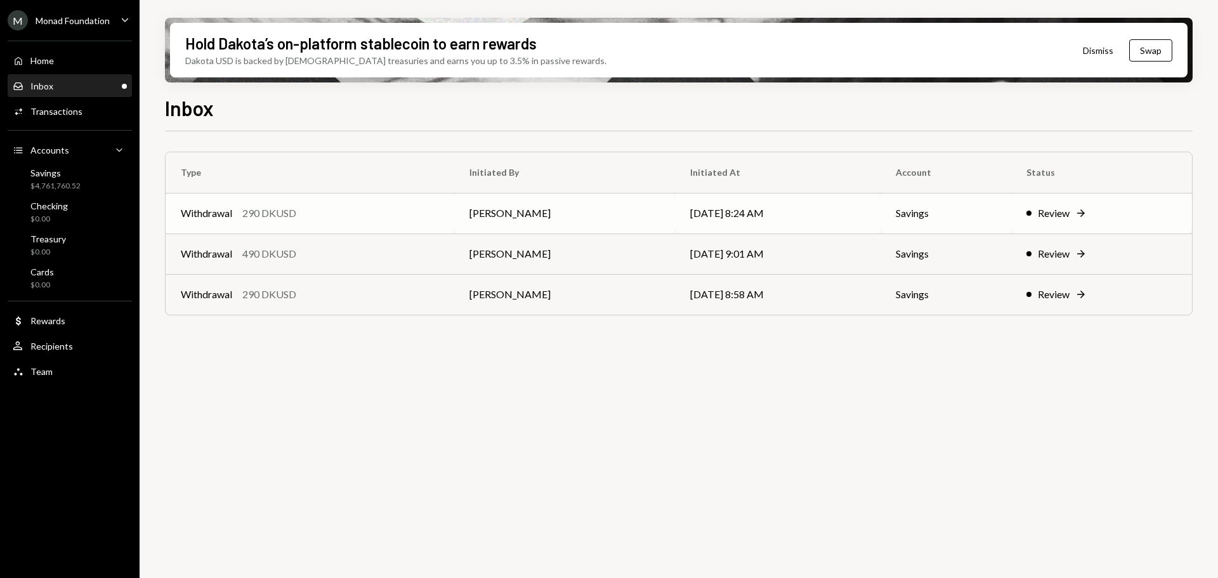
click at [351, 210] on div "Withdrawal 290 DKUSD" at bounding box center [310, 212] width 258 height 15
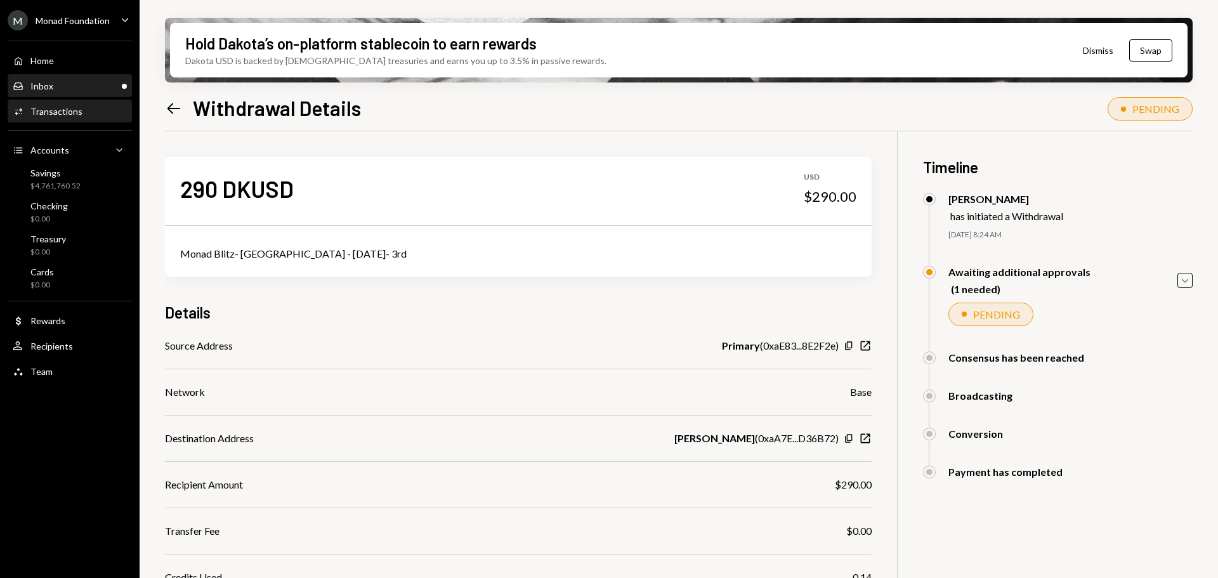
click at [97, 85] on div "Inbox Inbox" at bounding box center [70, 86] width 114 height 11
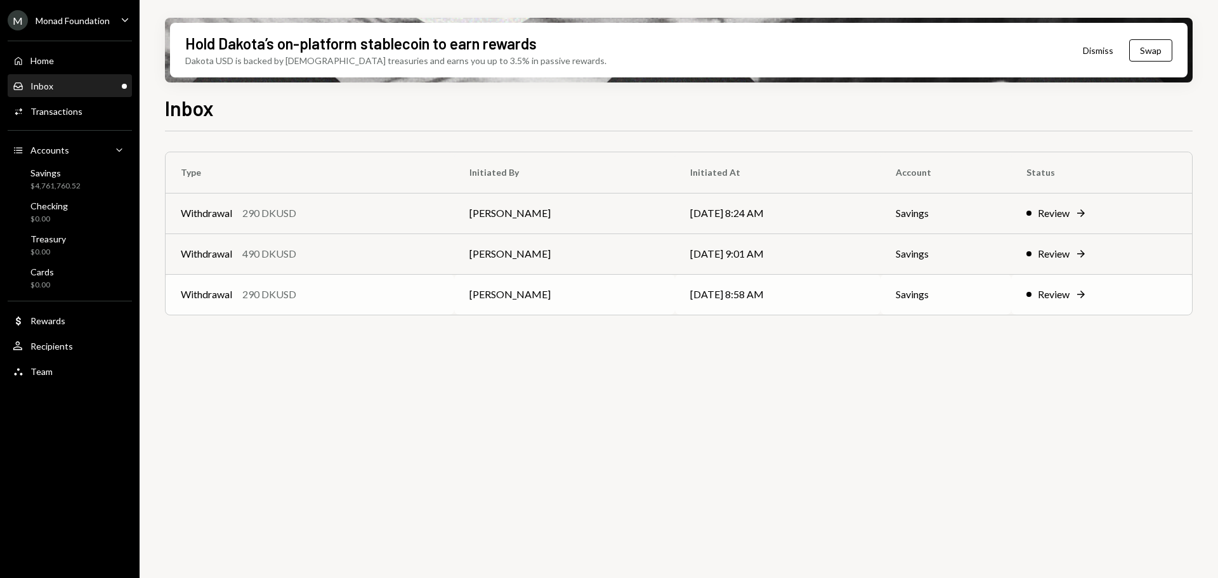
click at [382, 294] on div "Withdrawal 290 DKUSD" at bounding box center [310, 294] width 258 height 15
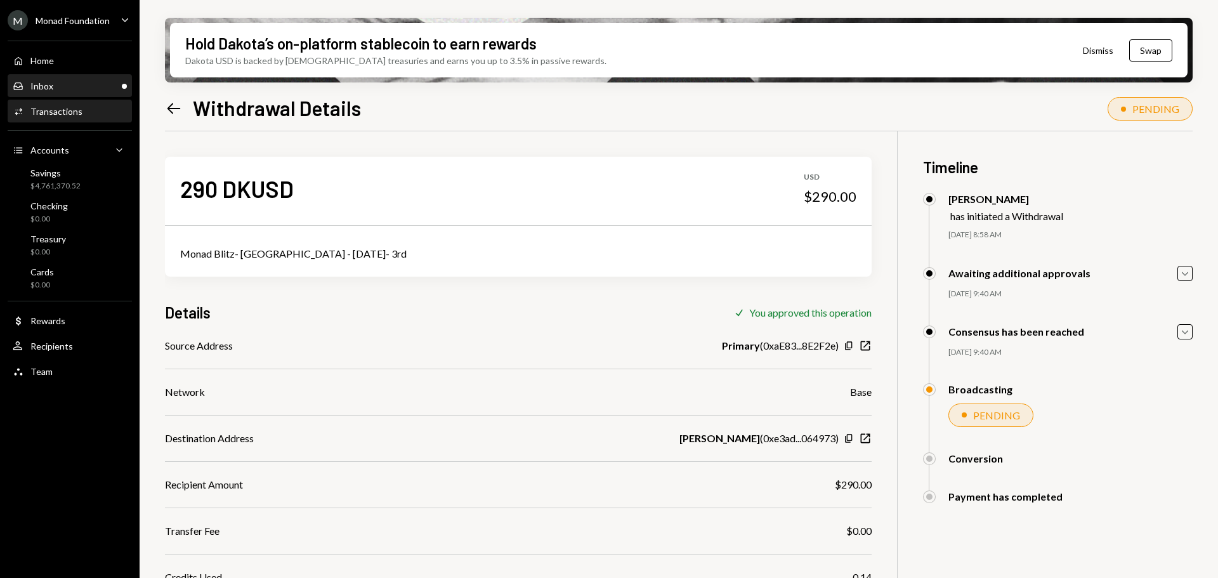
click at [88, 89] on div "Inbox Inbox" at bounding box center [70, 86] width 114 height 11
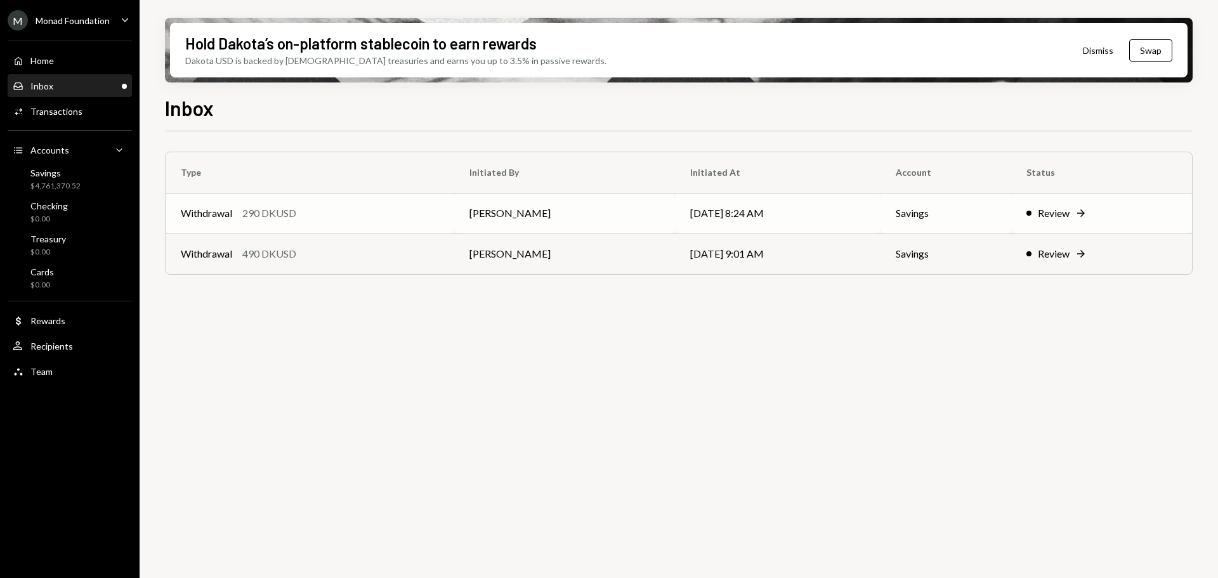
click at [320, 207] on div "Withdrawal 290 DKUSD" at bounding box center [310, 212] width 258 height 15
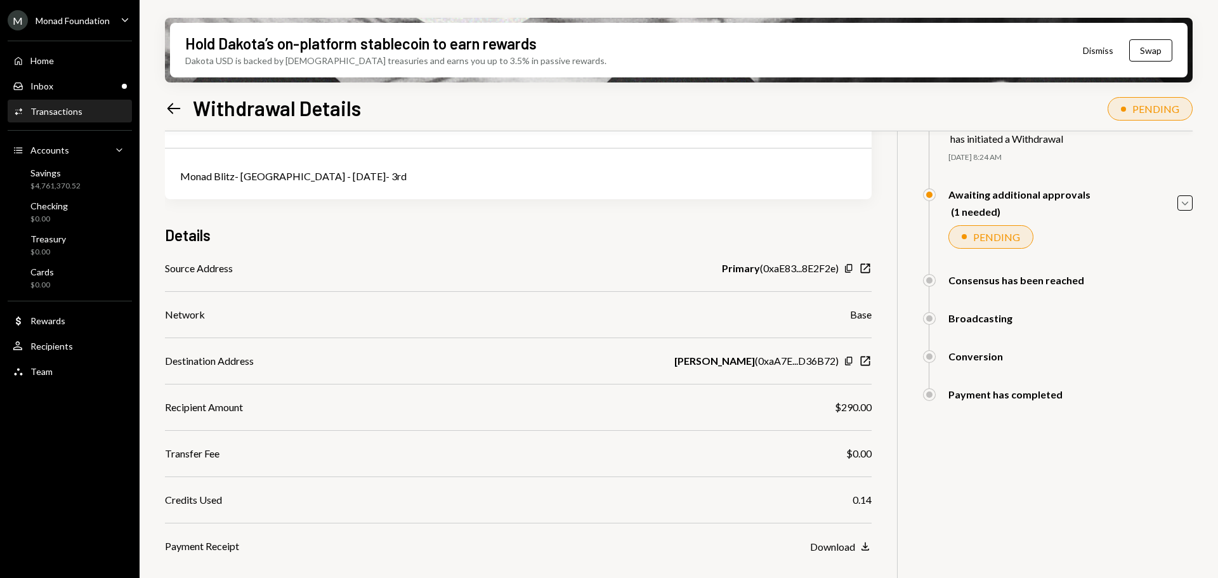
scroll to position [134, 0]
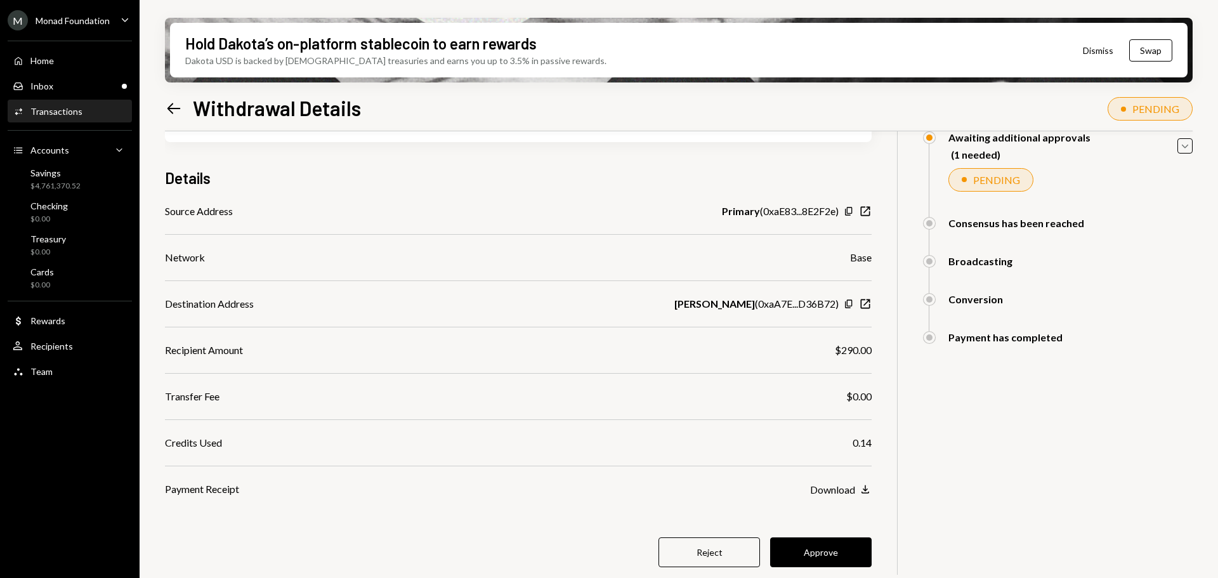
drag, startPoint x: 846, startPoint y: 553, endPoint x: 690, endPoint y: 444, distance: 190.3
click at [846, 553] on button "Approve" at bounding box center [820, 552] width 101 height 30
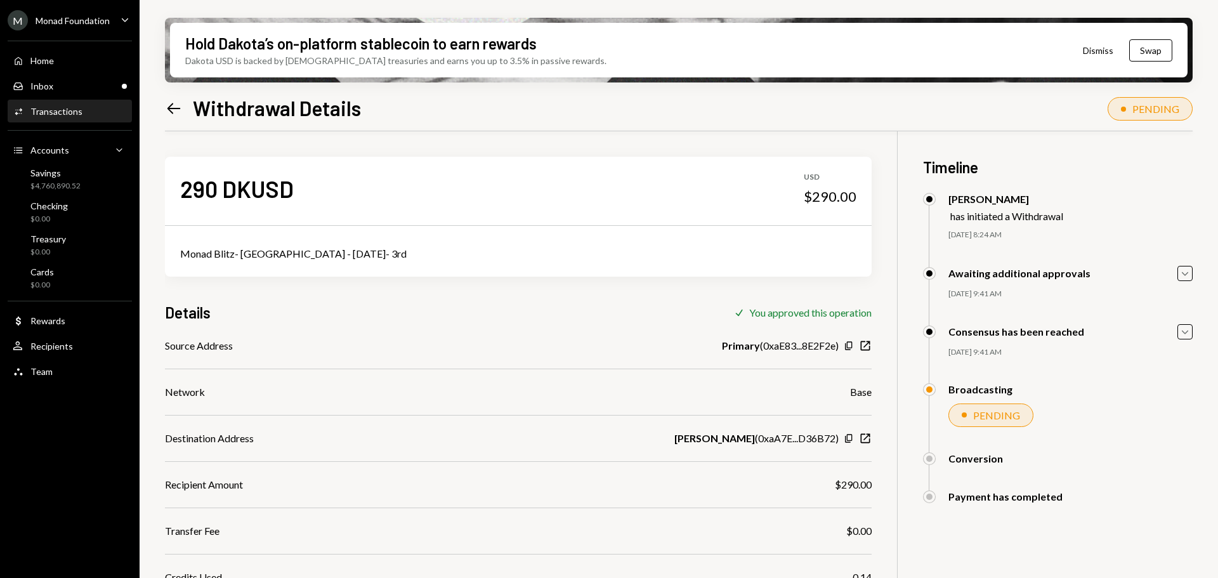
scroll to position [101, 0]
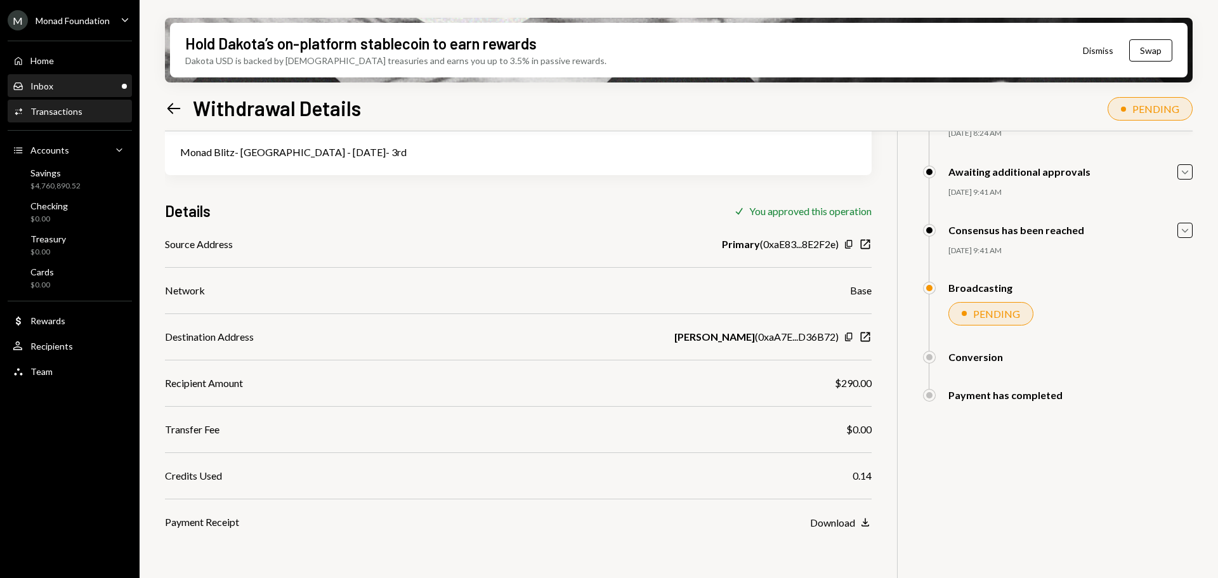
click at [68, 89] on div "Inbox Inbox" at bounding box center [70, 86] width 114 height 11
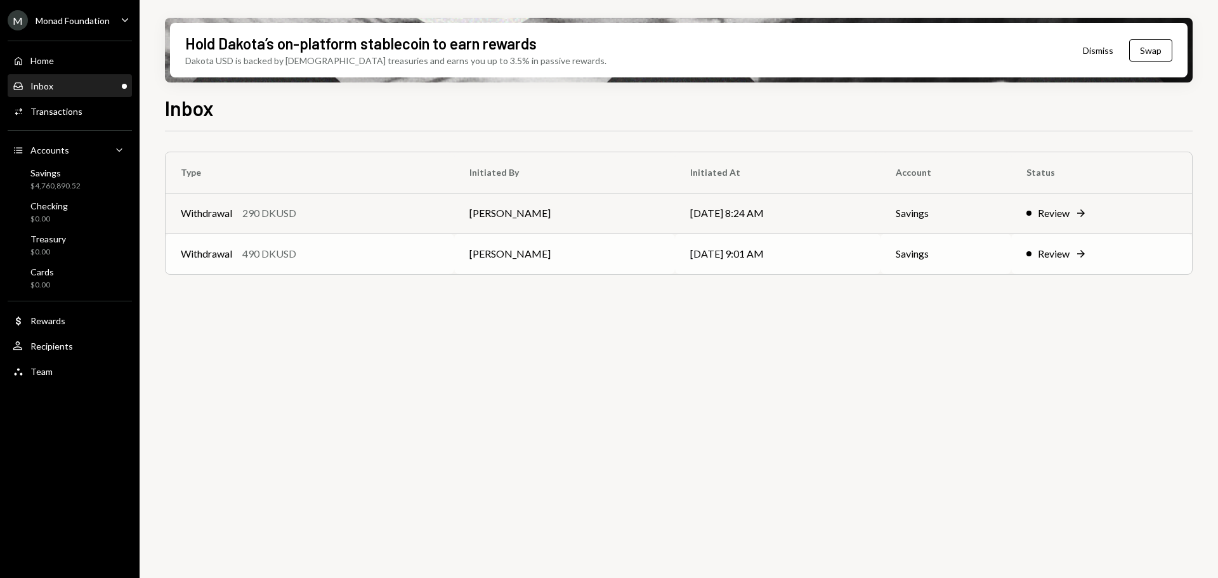
click at [341, 257] on div "Withdrawal 490 DKUSD" at bounding box center [310, 253] width 258 height 15
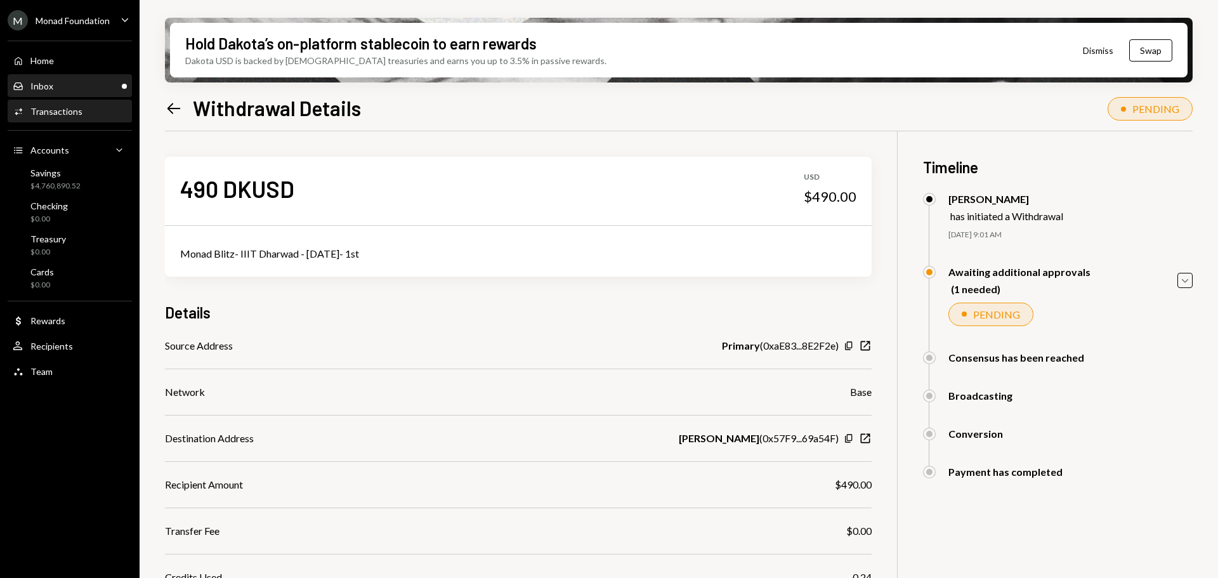
click at [60, 83] on div "Inbox Inbox" at bounding box center [70, 86] width 114 height 11
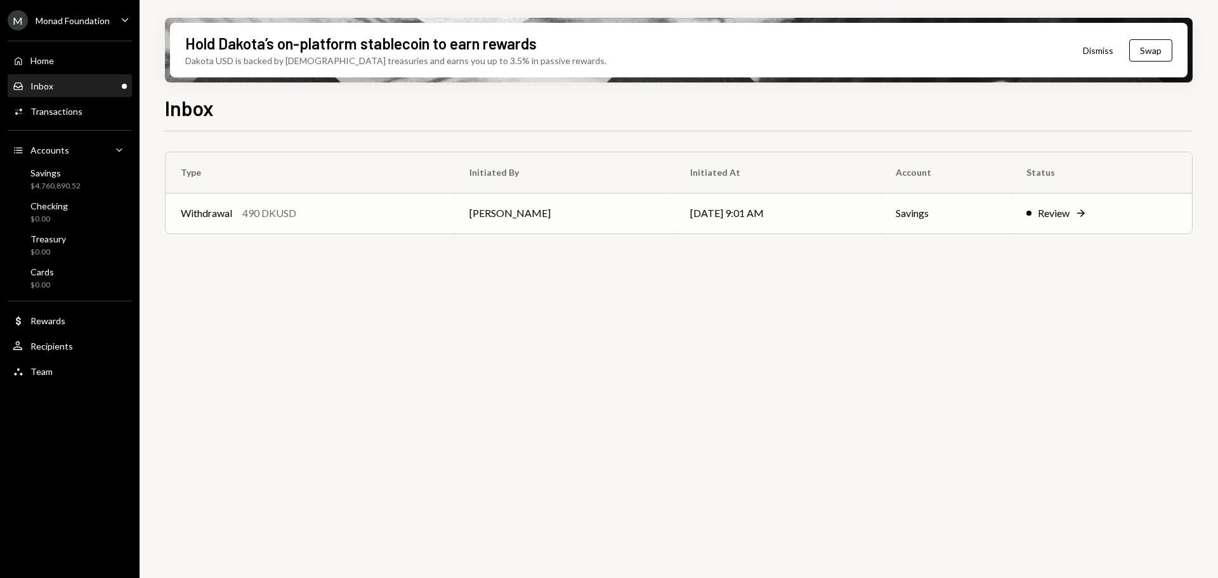
click at [377, 216] on div "Withdrawal 490 DKUSD" at bounding box center [310, 212] width 258 height 15
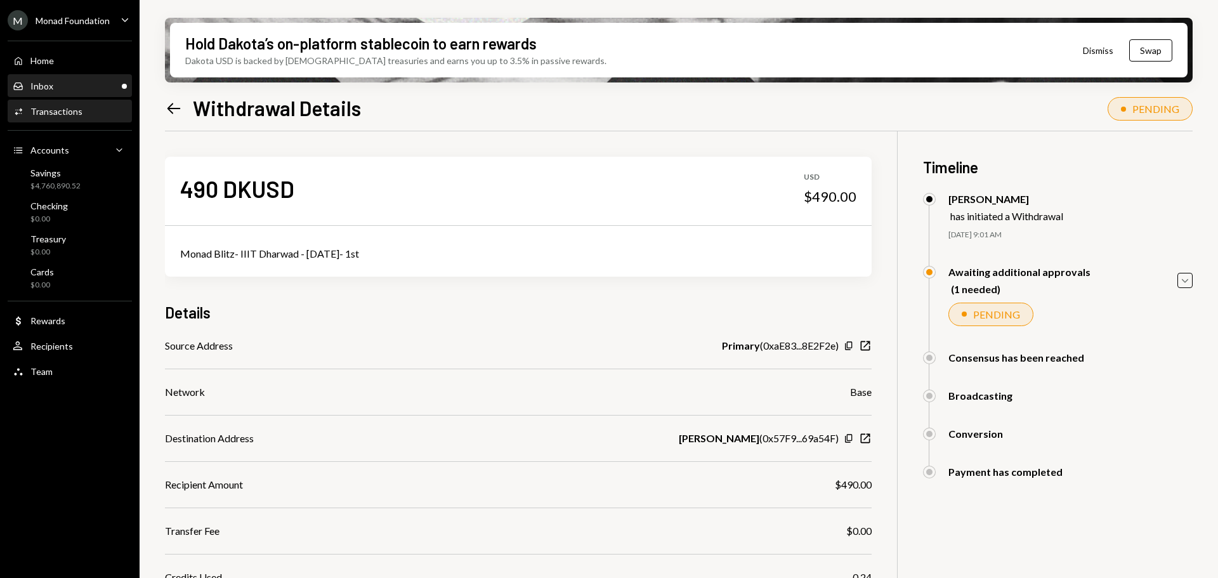
click at [63, 82] on div "Inbox Inbox" at bounding box center [70, 86] width 114 height 11
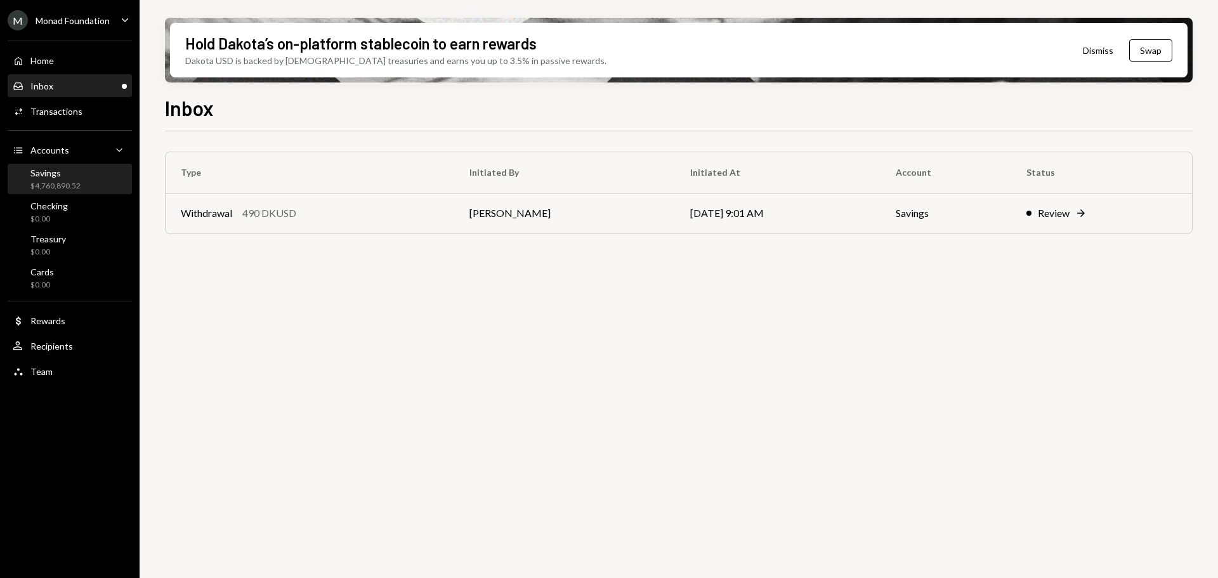
click at [55, 178] on div "Savings" at bounding box center [55, 172] width 50 height 11
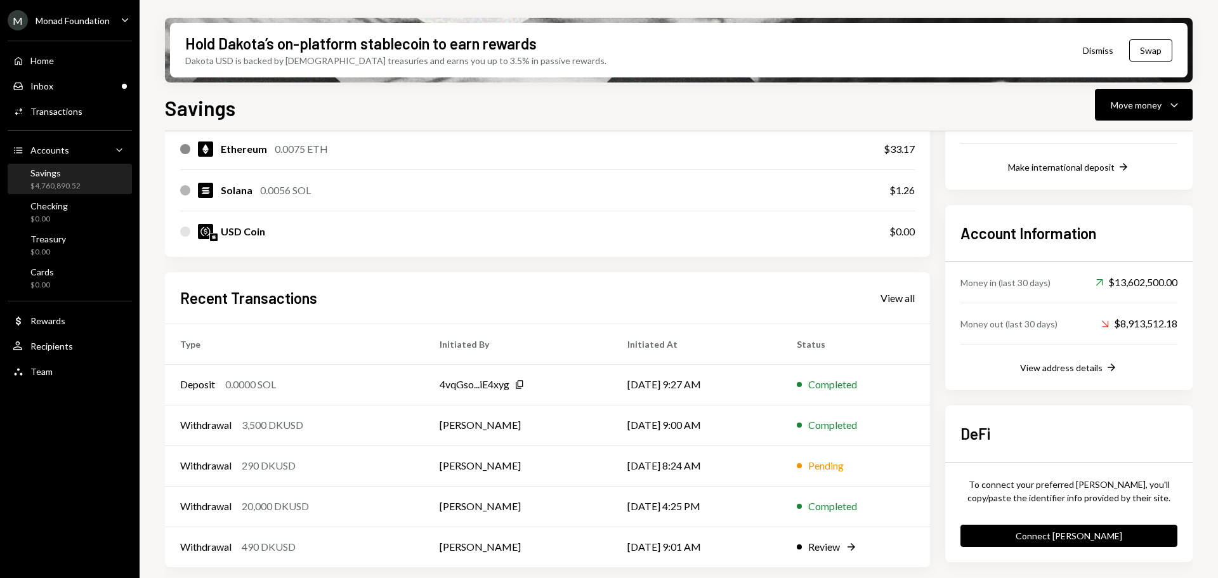
scroll to position [289, 0]
click at [900, 299] on div "View all" at bounding box center [897, 298] width 34 height 13
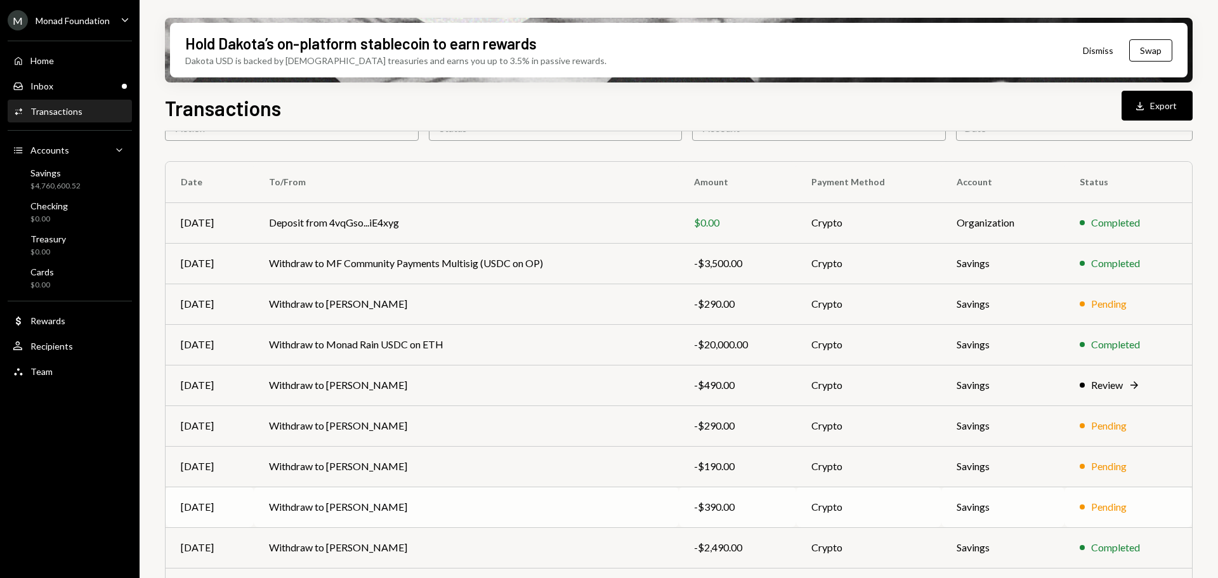
scroll to position [127, 0]
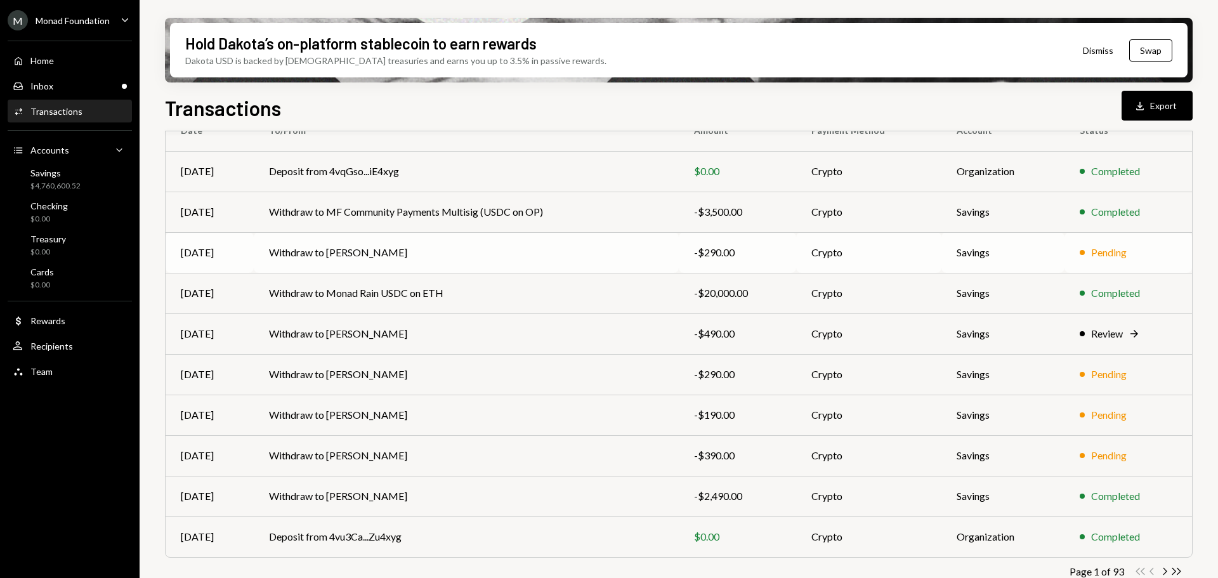
click at [404, 247] on td "Withdraw to [PERSON_NAME]" at bounding box center [466, 252] width 425 height 41
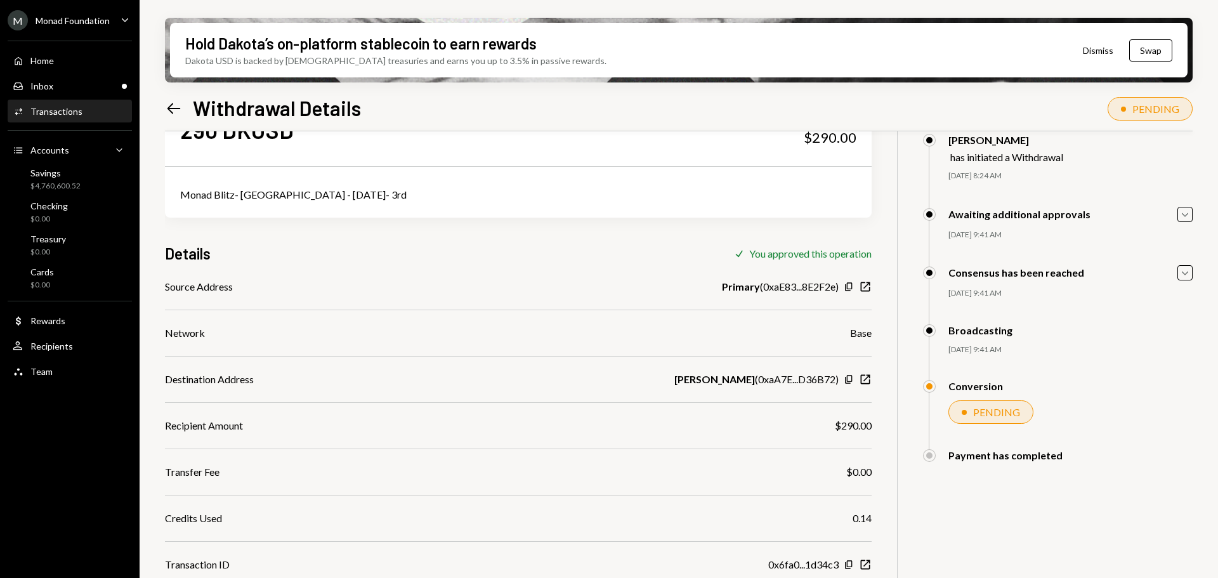
scroll to position [101, 0]
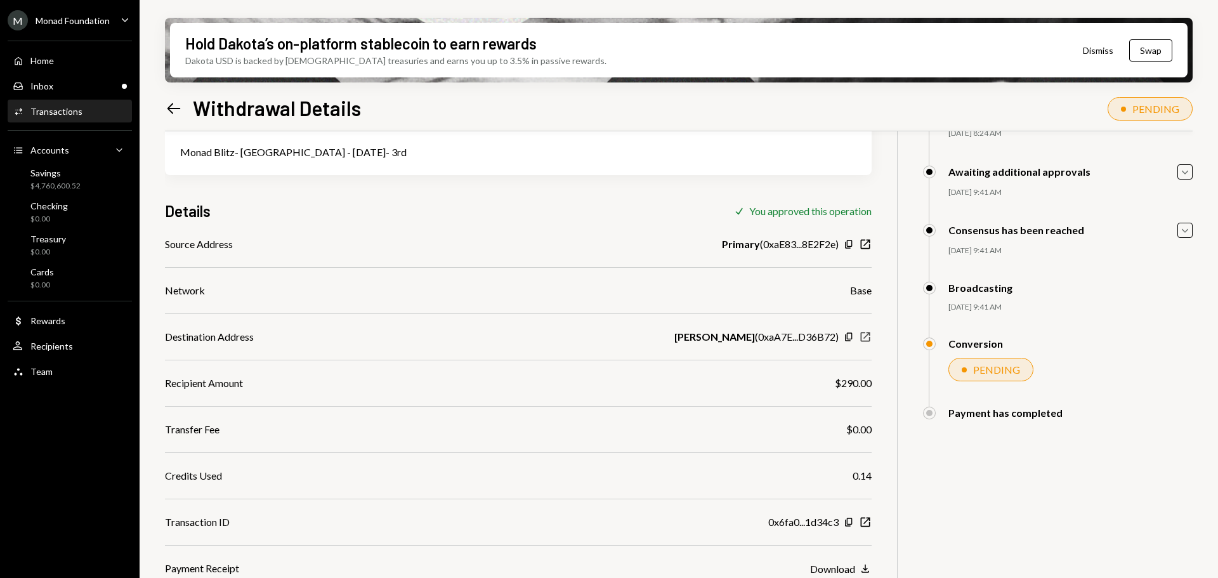
click at [864, 334] on icon "New Window" at bounding box center [865, 336] width 13 height 13
click at [845, 336] on icon "button" at bounding box center [848, 336] width 7 height 8
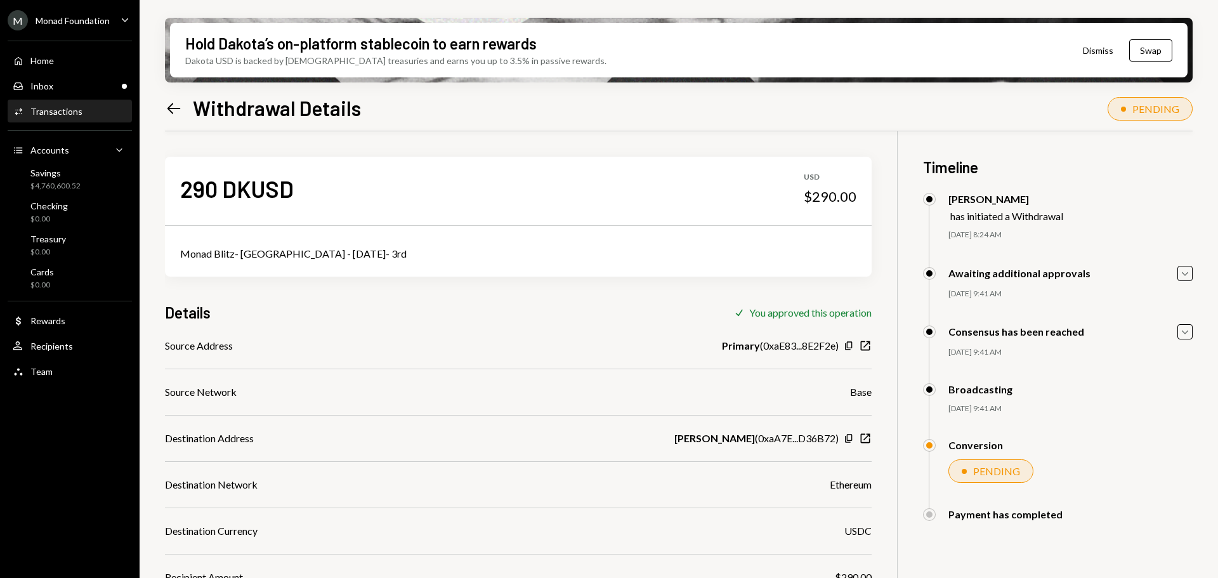
scroll to position [101, 0]
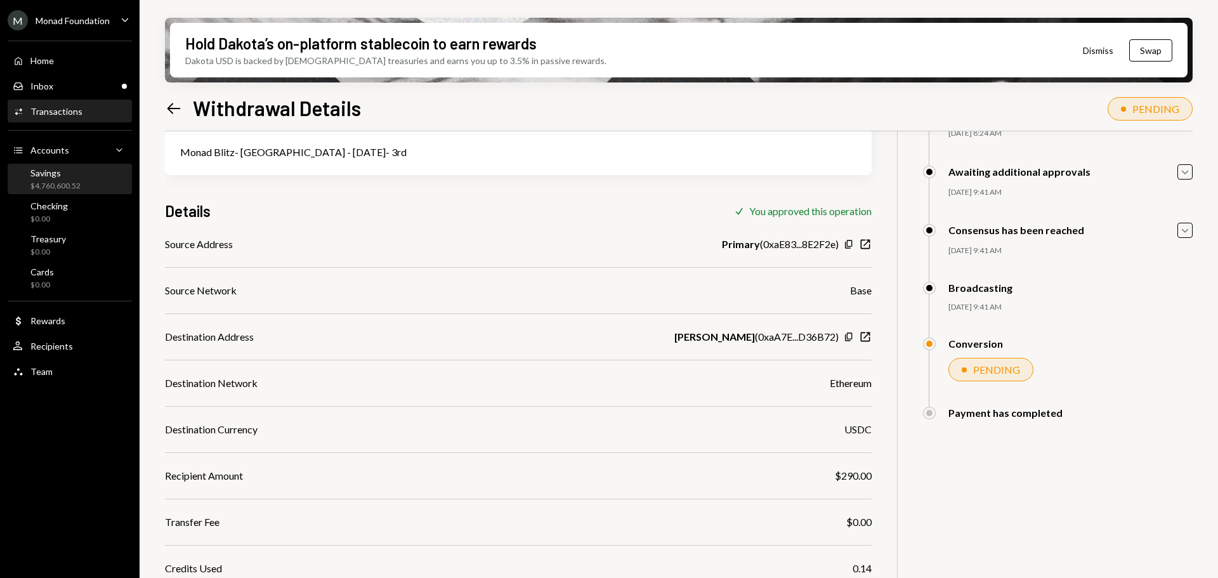
click at [56, 174] on div "Savings" at bounding box center [55, 172] width 50 height 11
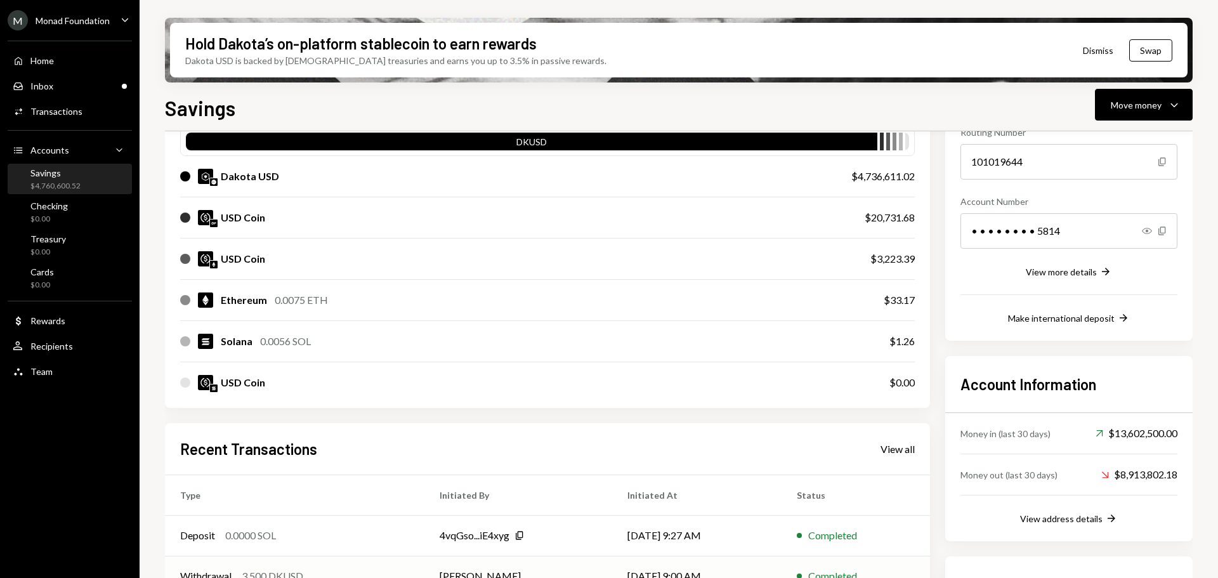
scroll to position [289, 0]
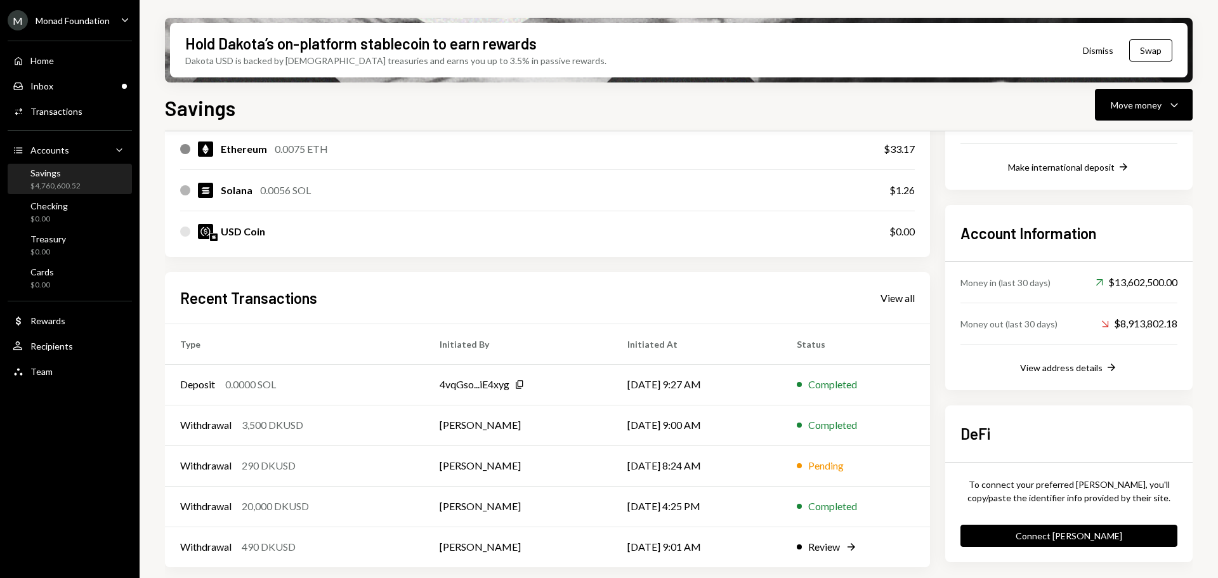
click at [895, 304] on div "Recent Transactions View all" at bounding box center [547, 297] width 734 height 21
click at [896, 301] on div "View all" at bounding box center [897, 298] width 34 height 13
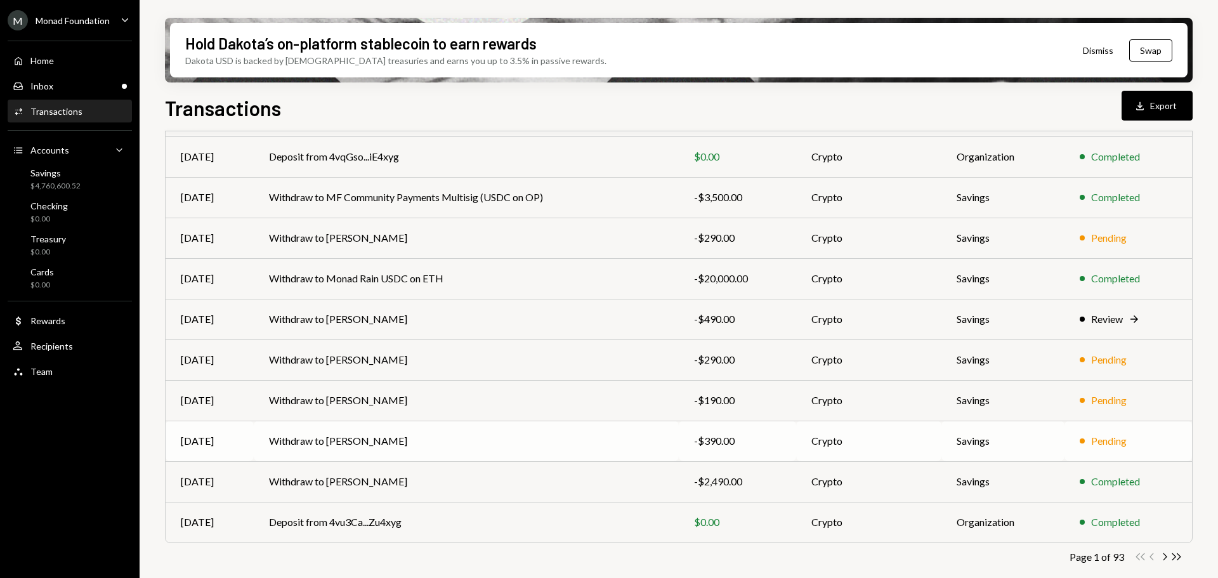
scroll to position [145, 0]
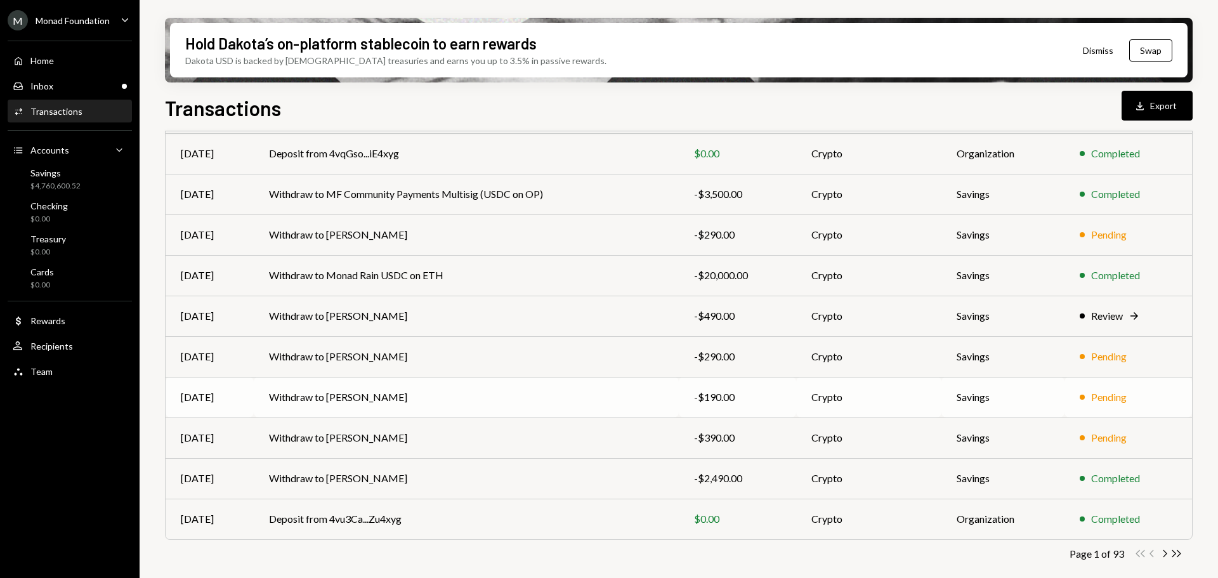
click at [422, 391] on td "Withdraw to [PERSON_NAME]" at bounding box center [466, 397] width 425 height 41
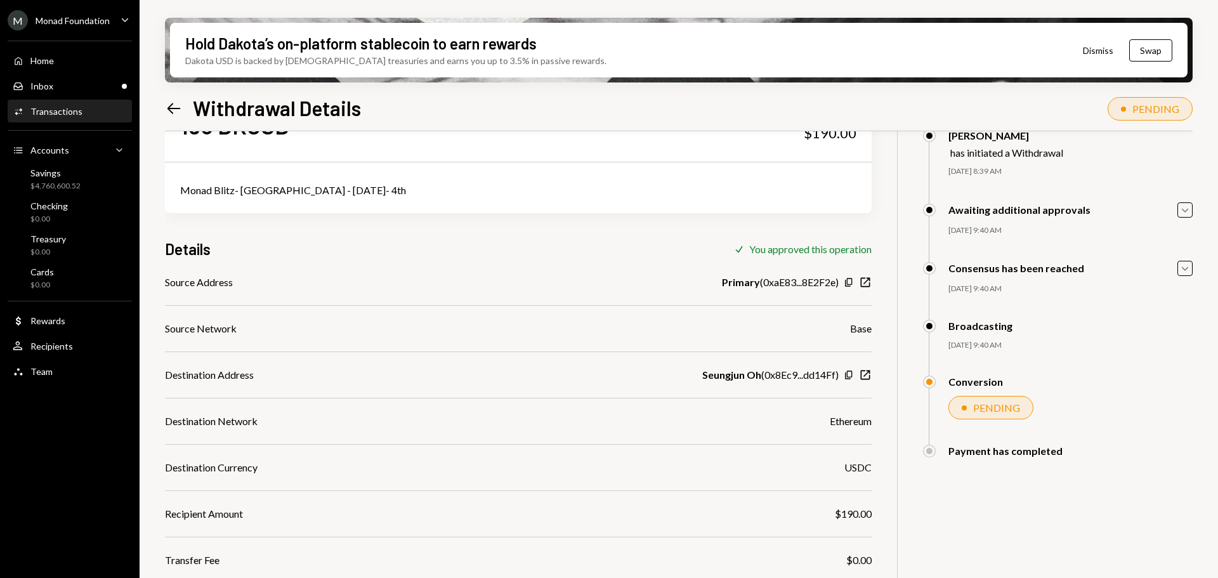
scroll to position [127, 0]
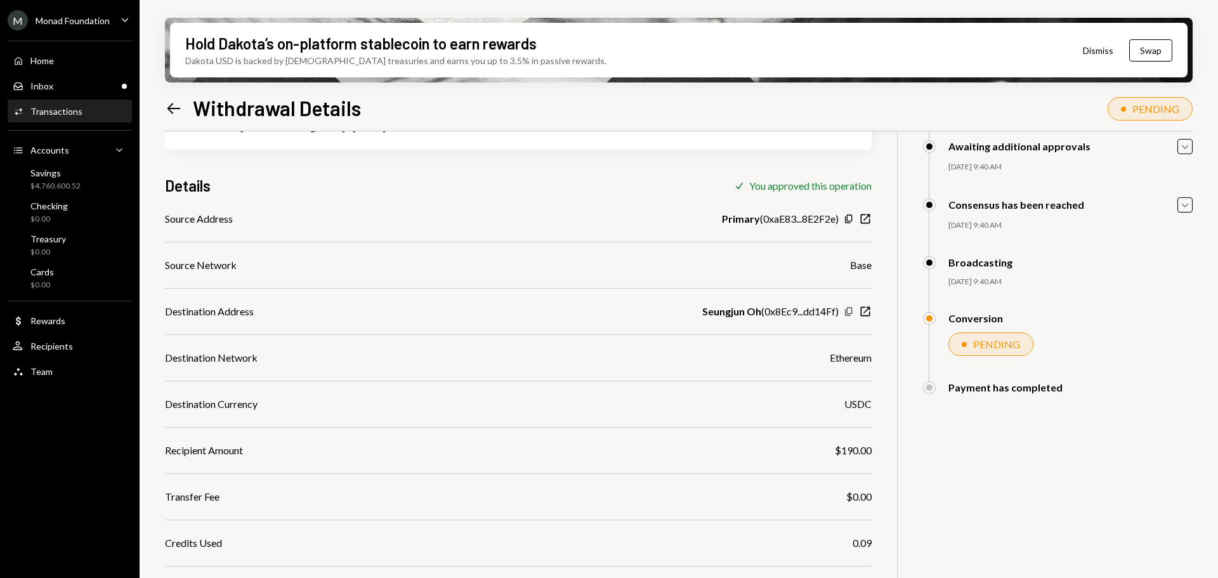
click at [848, 311] on icon "Copy" at bounding box center [848, 311] width 10 height 10
click at [74, 181] on div "$4,760,600.52" at bounding box center [55, 186] width 50 height 11
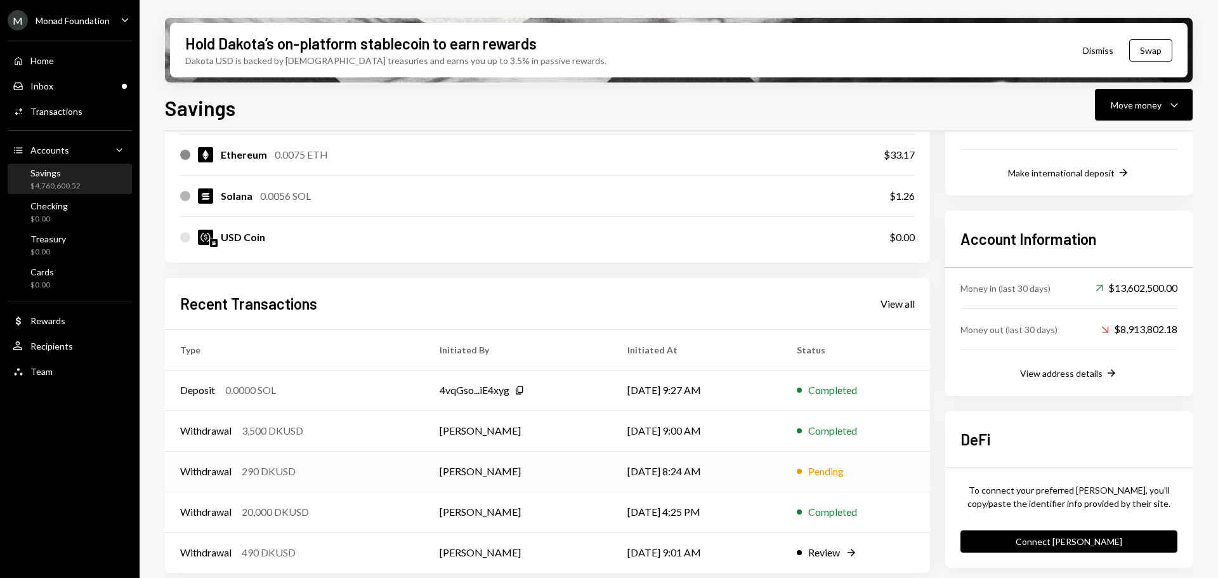
scroll to position [289, 0]
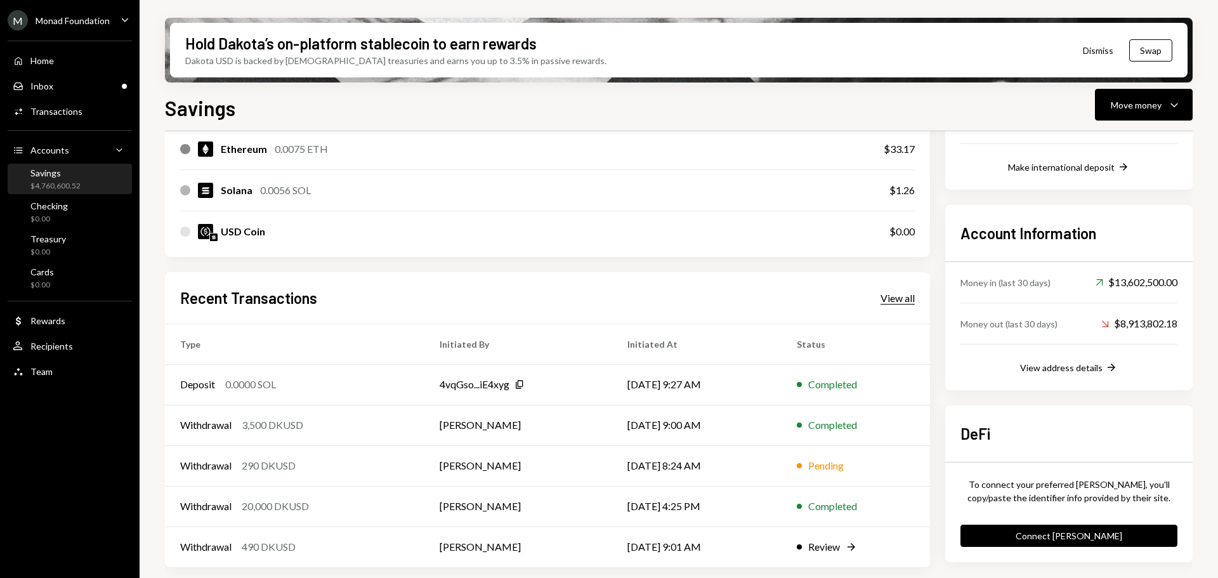
click at [906, 293] on div "View all" at bounding box center [897, 298] width 34 height 13
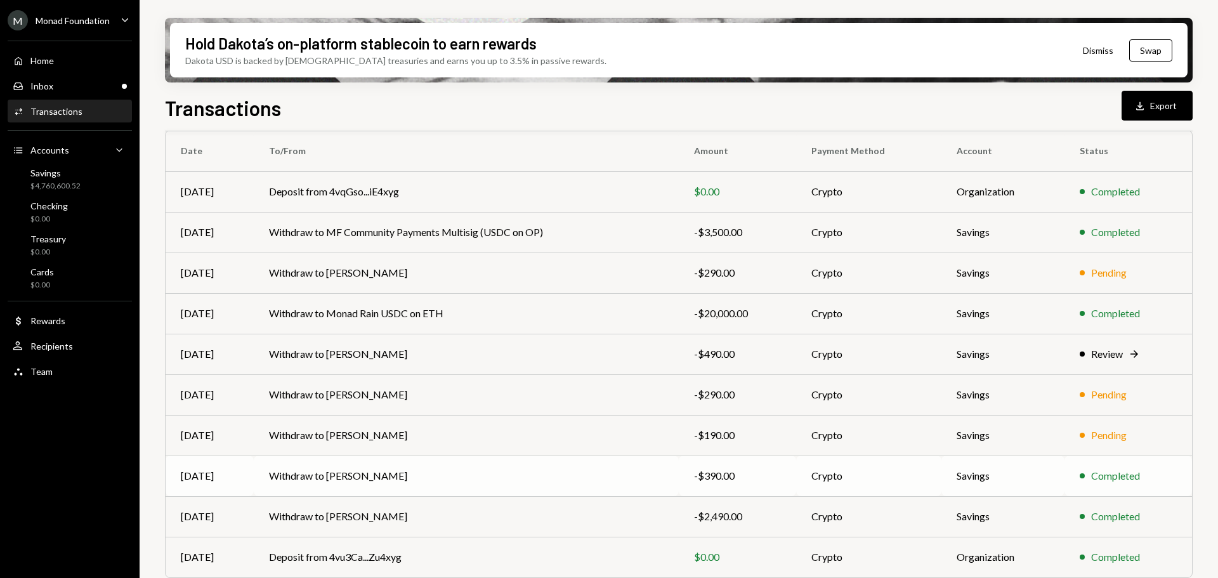
scroll to position [127, 0]
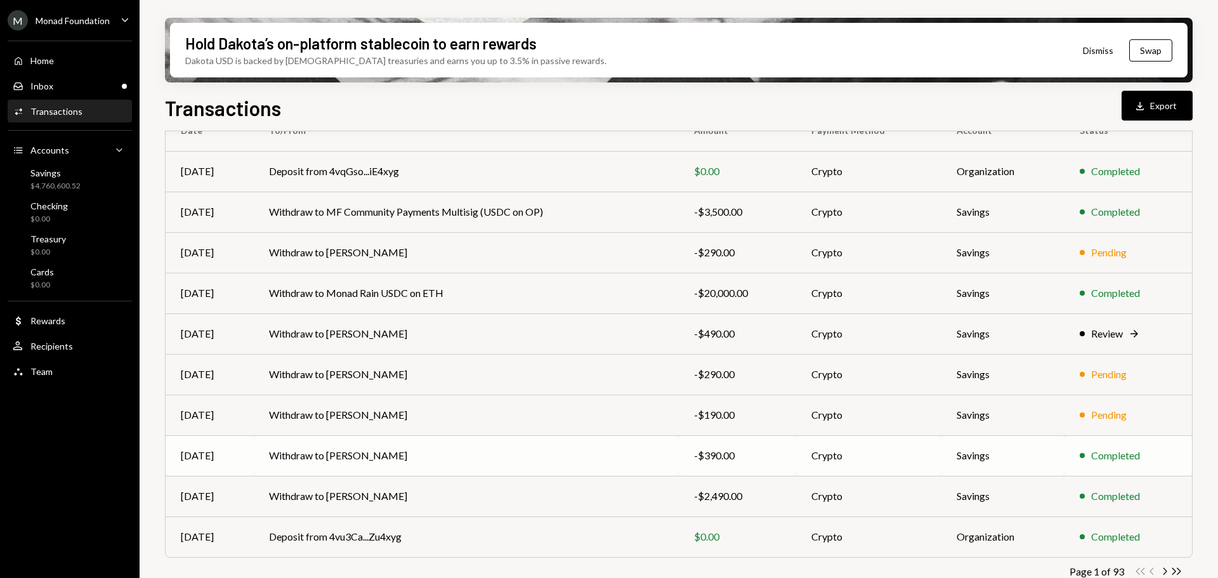
click at [431, 447] on td "Withdraw to [PERSON_NAME]" at bounding box center [466, 455] width 425 height 41
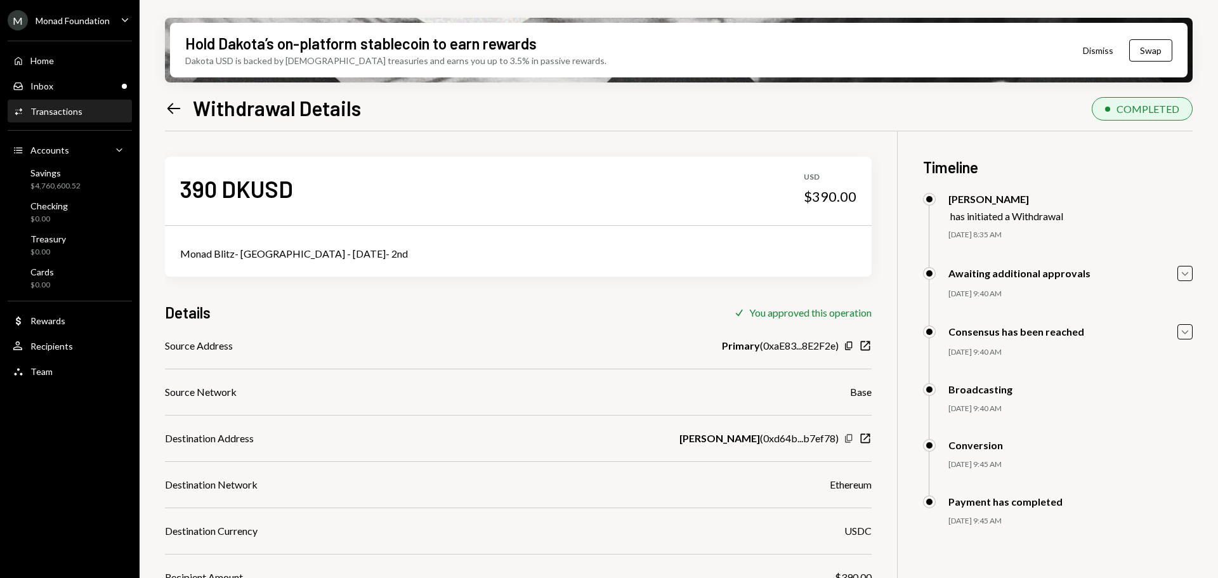
click at [850, 436] on icon "Copy" at bounding box center [848, 438] width 10 height 10
click at [167, 107] on icon "Left Arrow" at bounding box center [174, 109] width 18 height 18
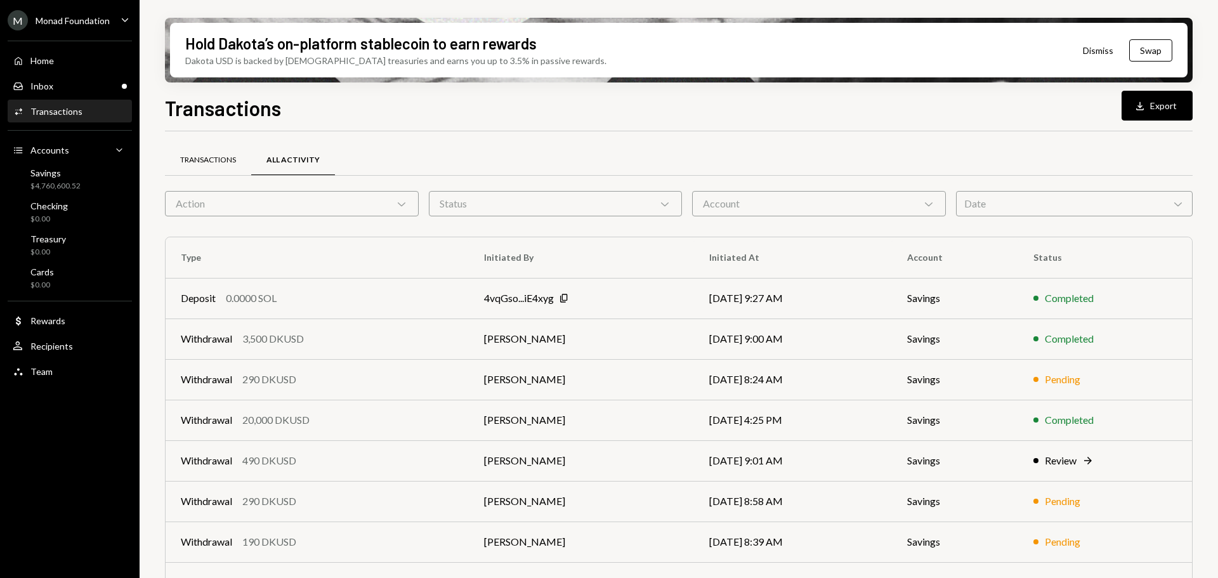
click at [209, 152] on div "Transactions" at bounding box center [208, 160] width 86 height 30
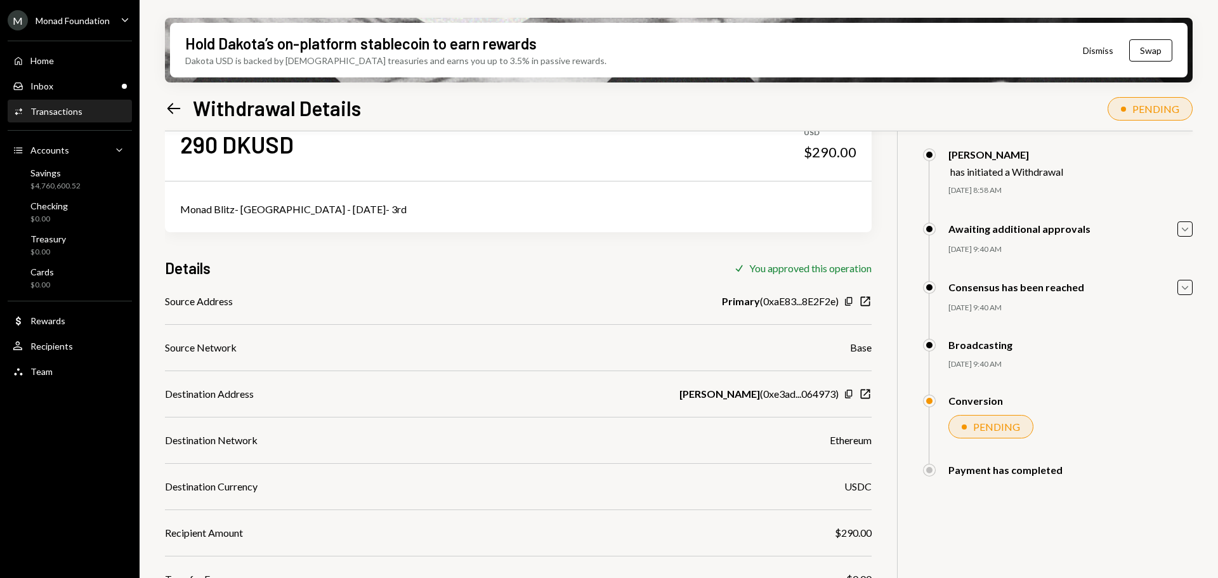
scroll to position [63, 0]
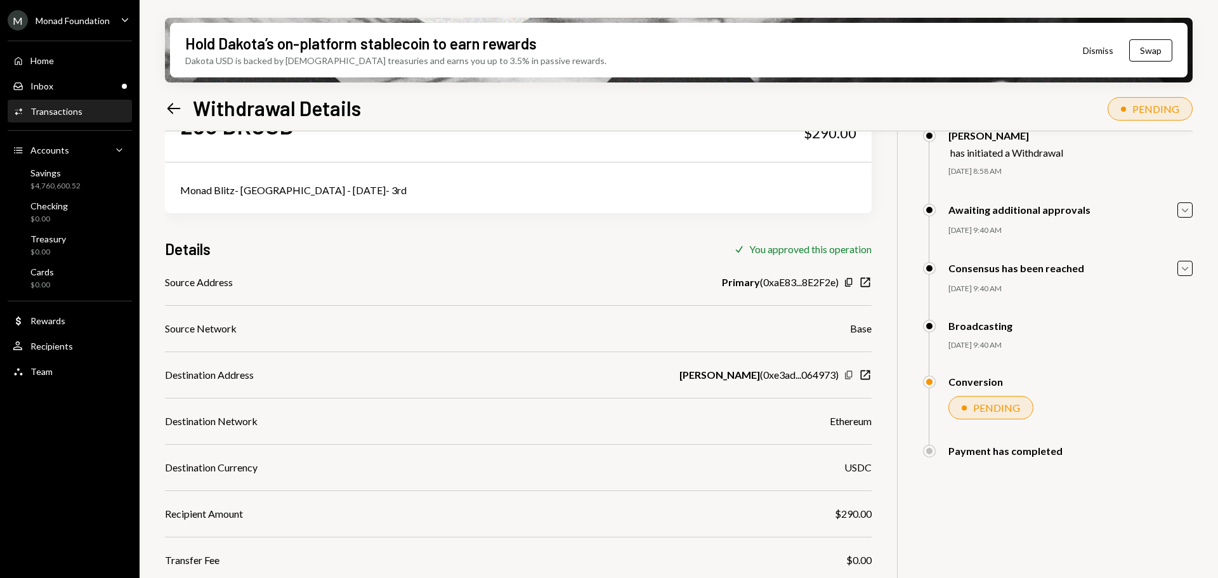
click at [847, 376] on icon "button" at bounding box center [848, 374] width 7 height 8
drag, startPoint x: 171, startPoint y: 95, endPoint x: 170, endPoint y: 107, distance: 12.1
click at [171, 96] on div "Left Arrow Withdrawal Details" at bounding box center [263, 107] width 196 height 25
click at [171, 108] on icon "Left Arrow" at bounding box center [174, 109] width 18 height 18
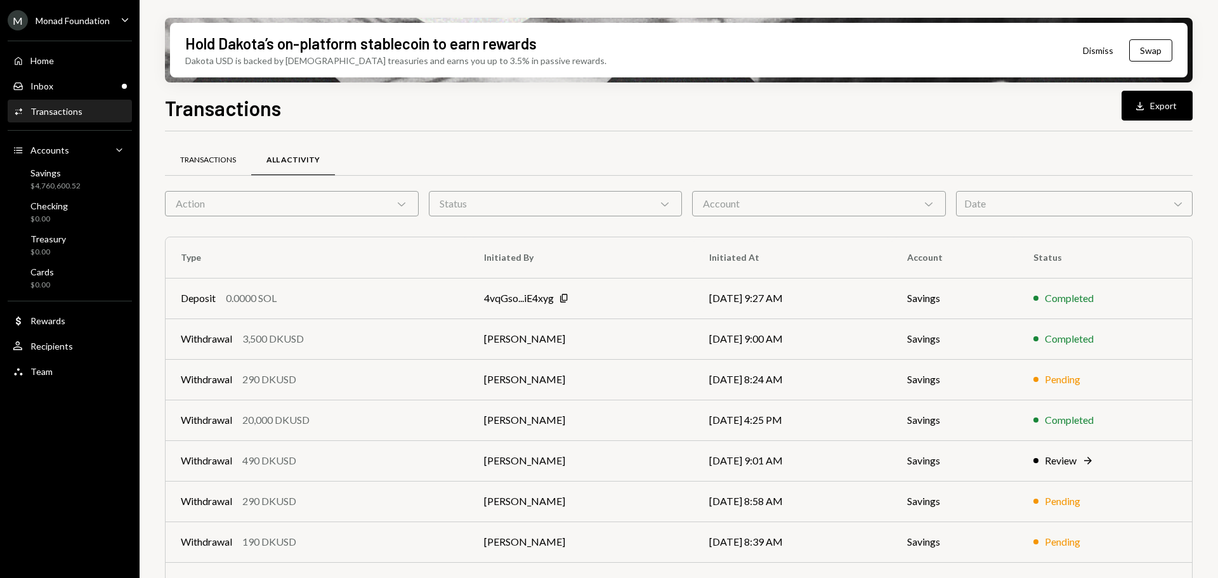
click at [209, 155] on div "Transactions" at bounding box center [208, 160] width 56 height 11
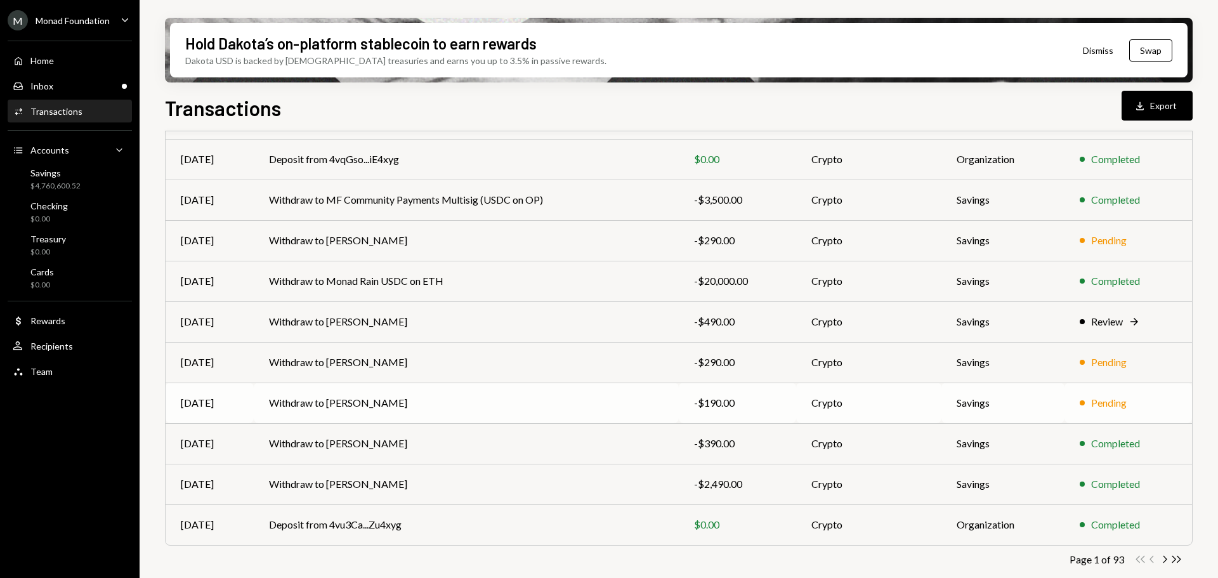
scroll to position [145, 0]
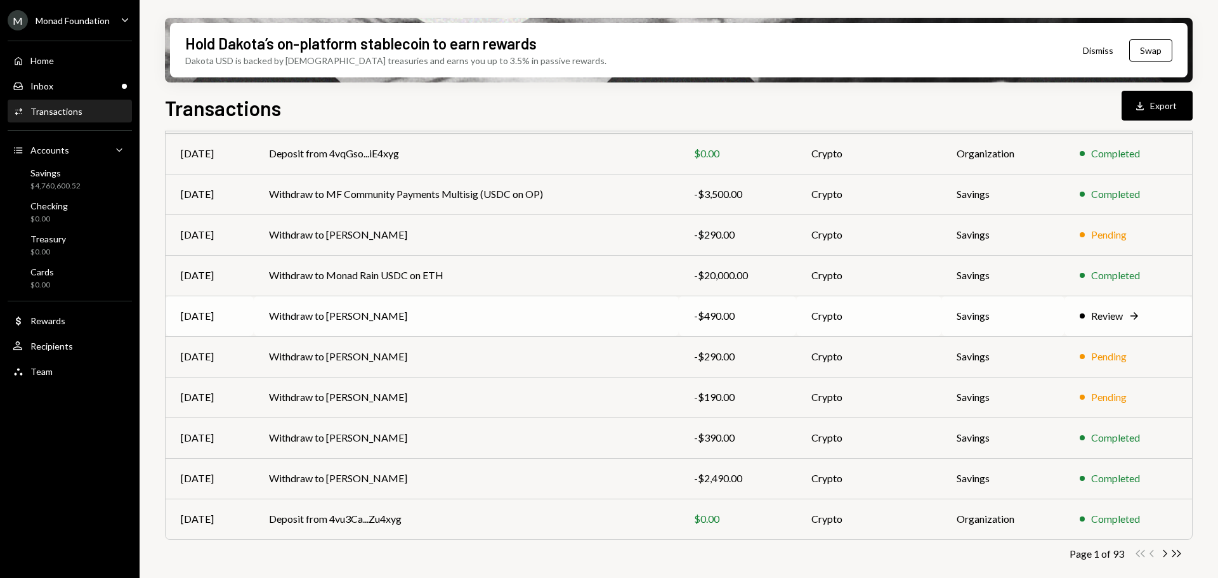
click at [413, 316] on td "Withdraw to [PERSON_NAME]" at bounding box center [466, 316] width 425 height 41
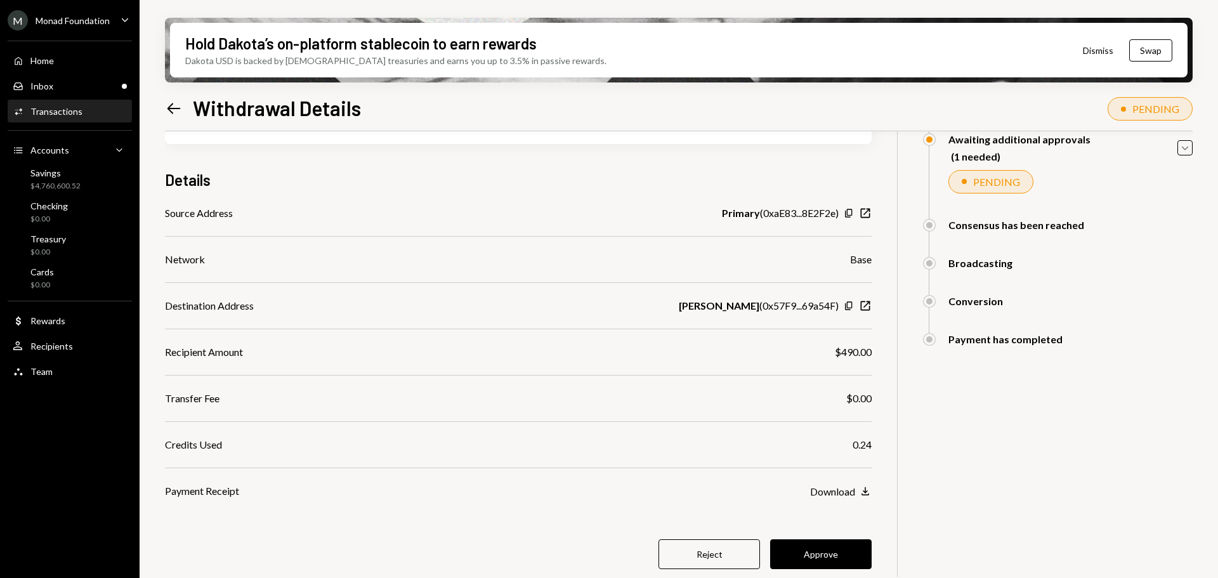
scroll to position [134, 0]
drag, startPoint x: 820, startPoint y: 559, endPoint x: 819, endPoint y: 546, distance: 12.7
click at [820, 558] on button "Approve" at bounding box center [820, 552] width 101 height 30
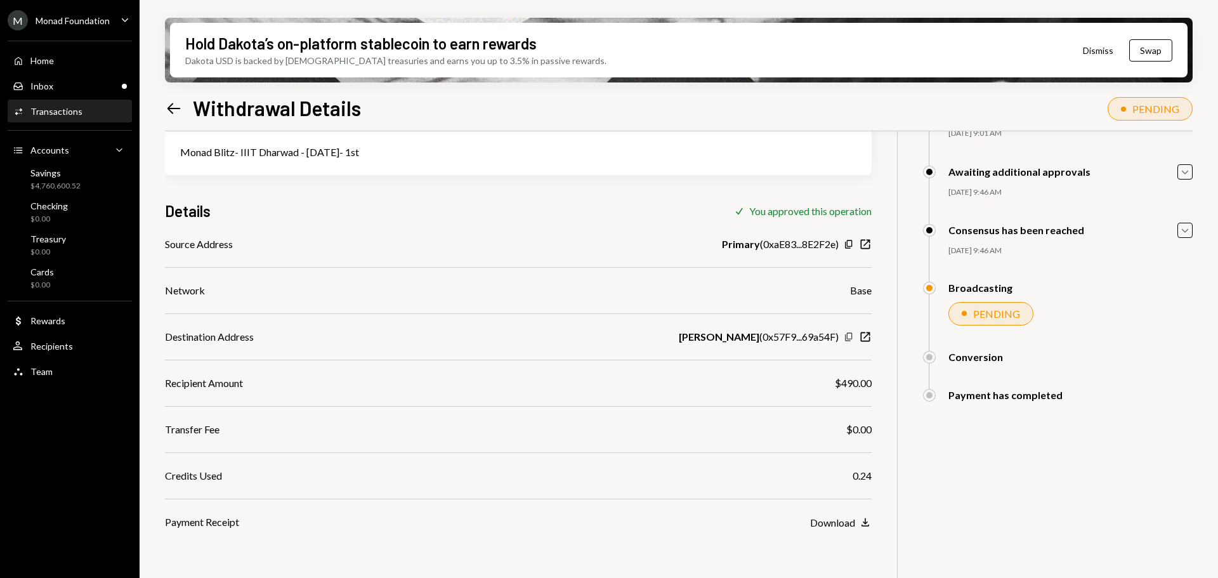
click at [850, 334] on icon "Copy" at bounding box center [848, 337] width 10 height 10
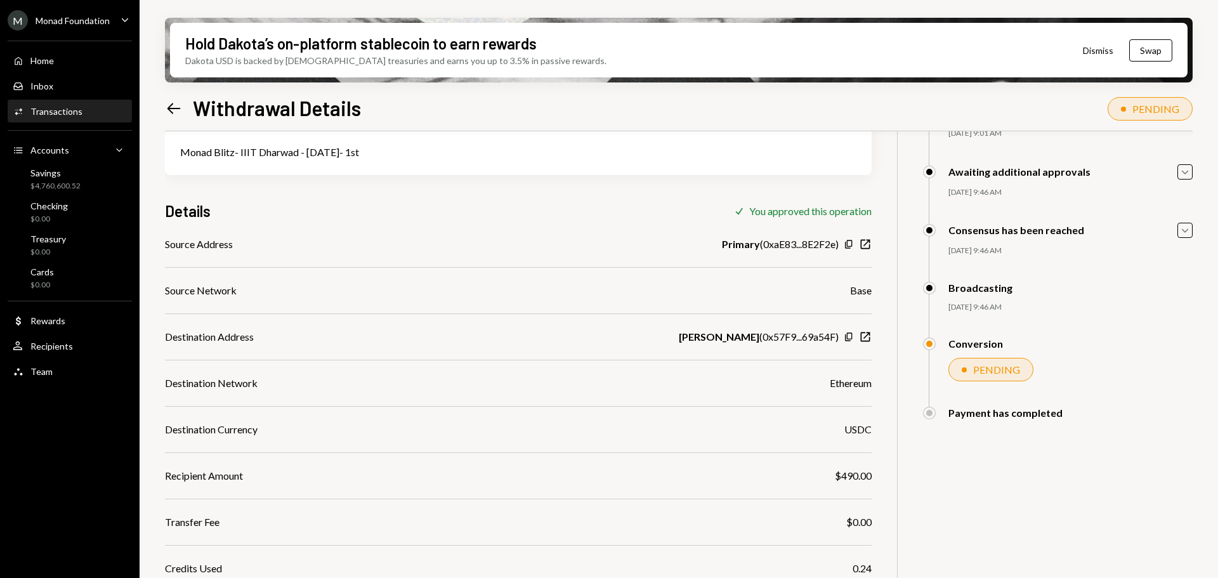
scroll to position [162, 0]
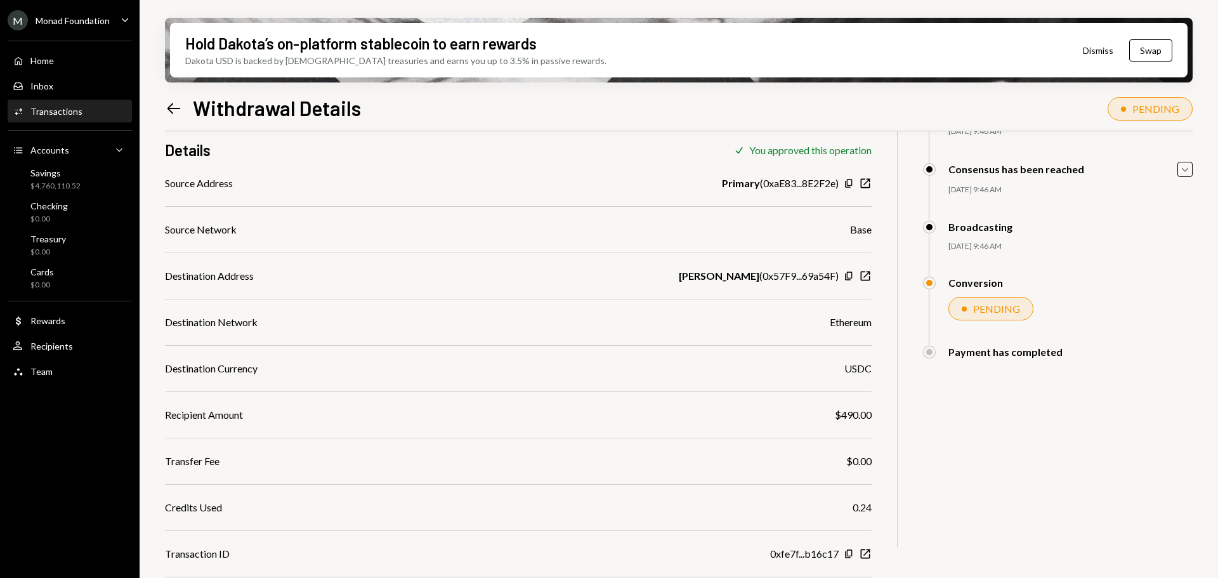
click at [172, 108] on icon at bounding box center [173, 108] width 13 height 11
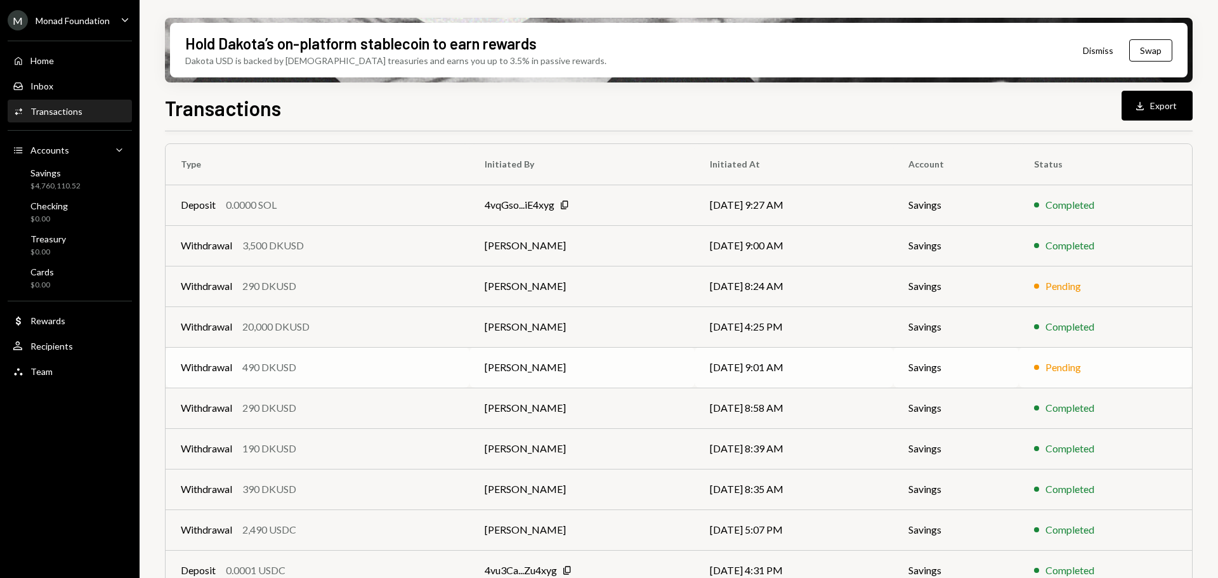
scroll to position [127, 0]
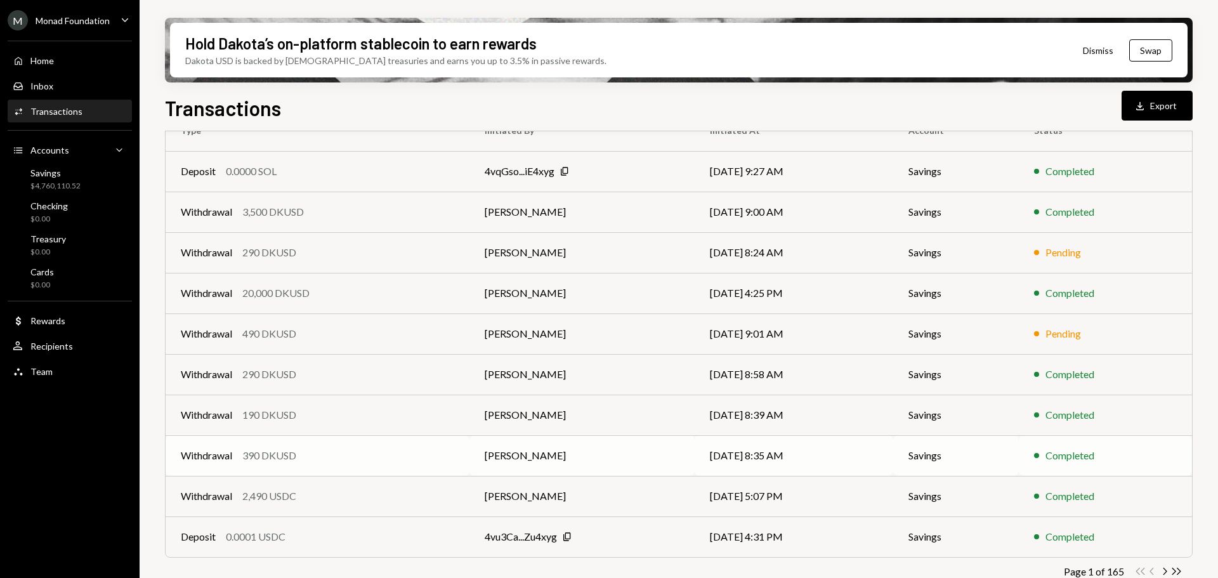
click at [417, 446] on td "Withdrawal 390 DKUSD" at bounding box center [318, 455] width 304 height 41
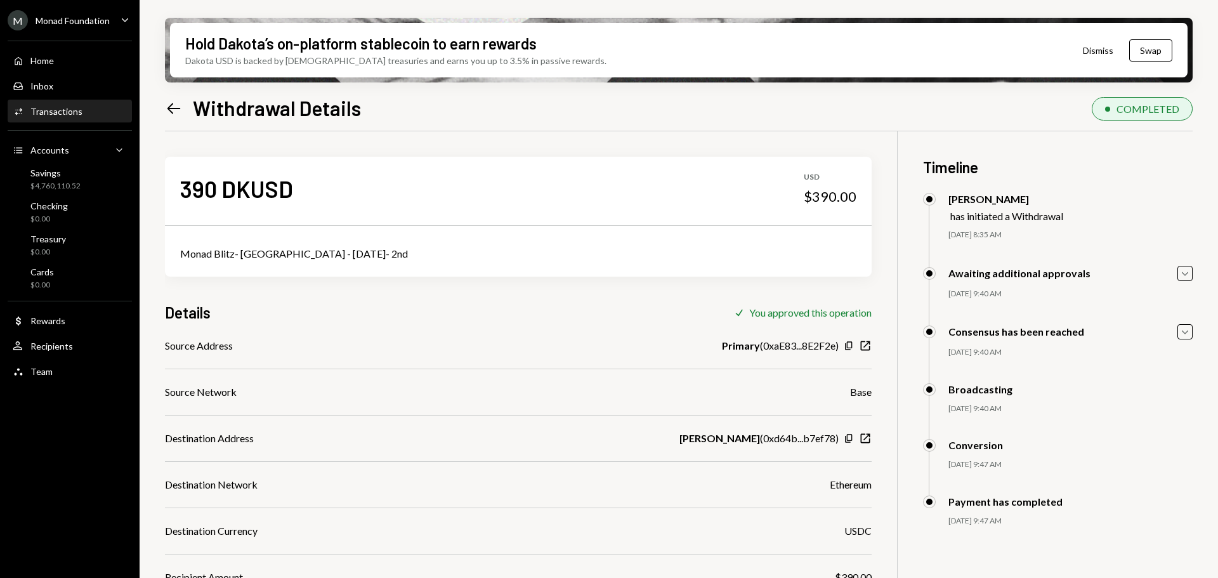
click at [172, 110] on icon "Left Arrow" at bounding box center [174, 109] width 18 height 18
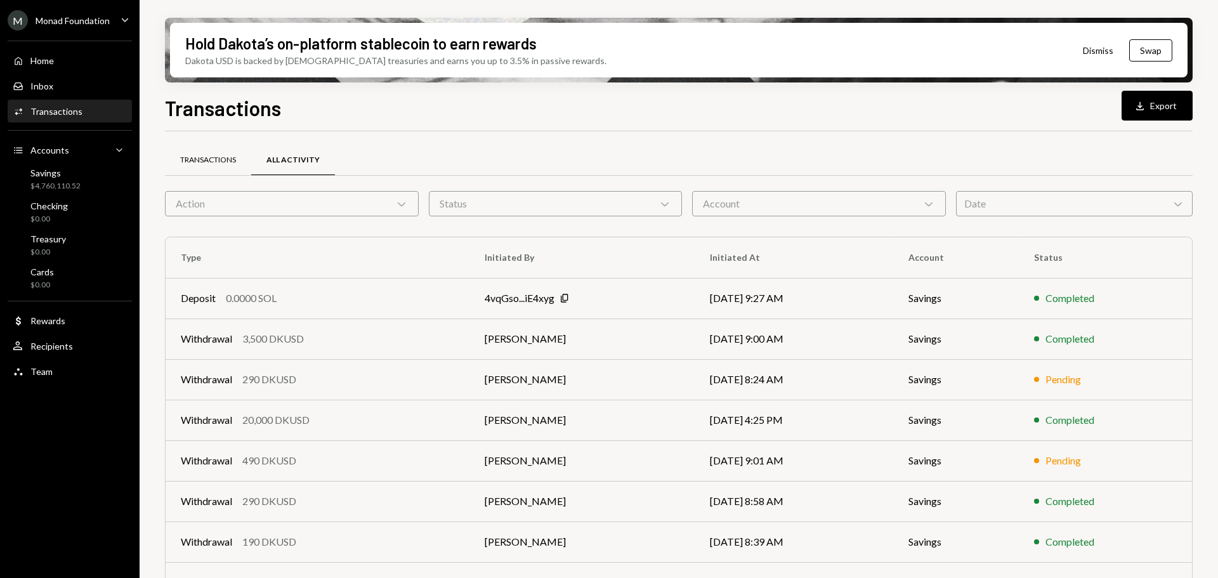
click at [216, 160] on div "Transactions" at bounding box center [208, 160] width 56 height 11
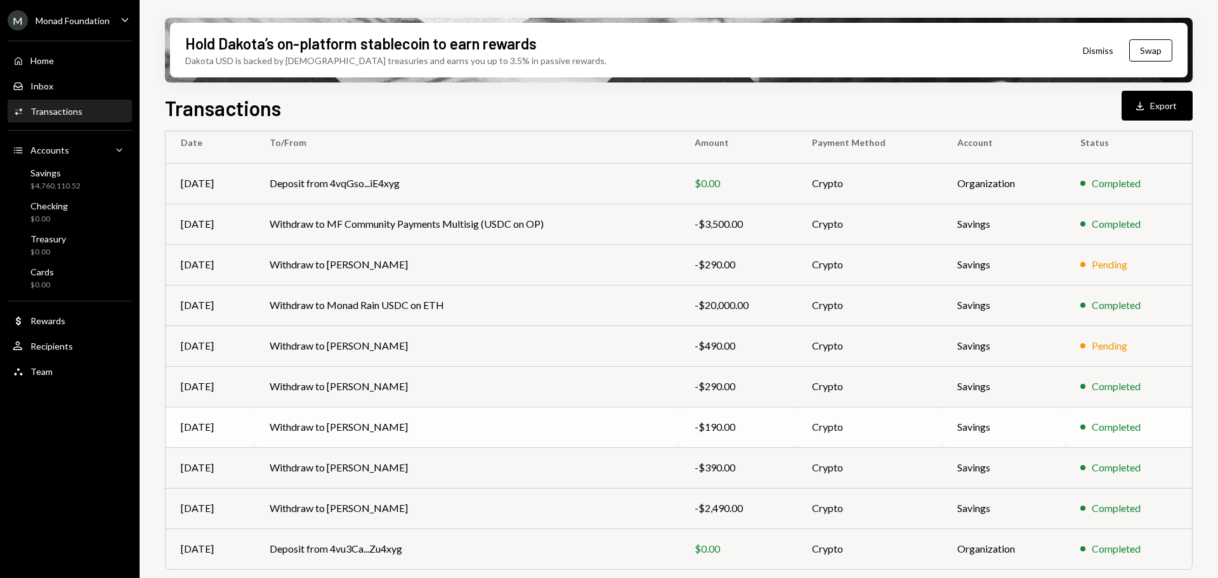
scroll to position [127, 0]
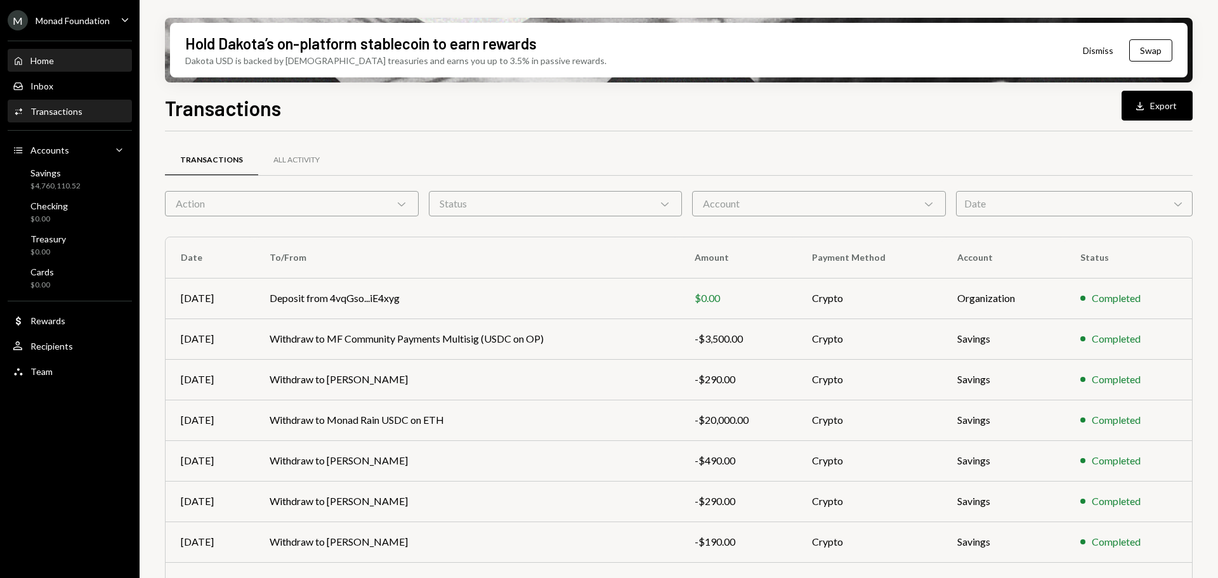
click at [74, 56] on div "Home Home" at bounding box center [70, 60] width 114 height 11
